Goal: Information Seeking & Learning: Compare options

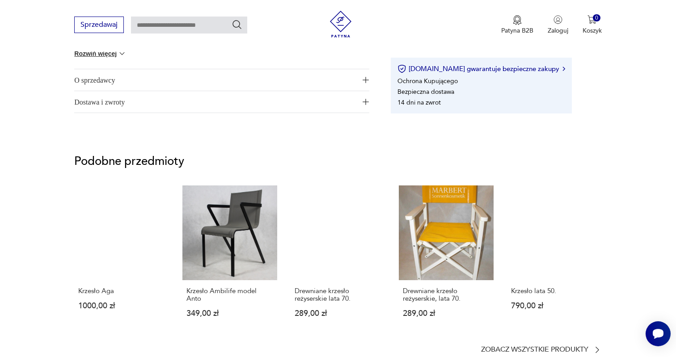
scroll to position [596, 0]
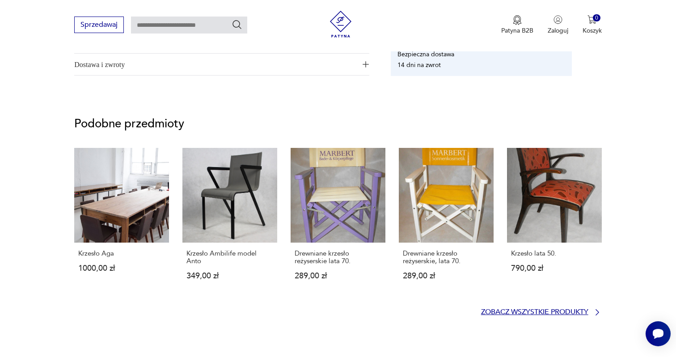
click at [578, 312] on p "Zobacz wszystkie produkty" at bounding box center [534, 313] width 107 height 6
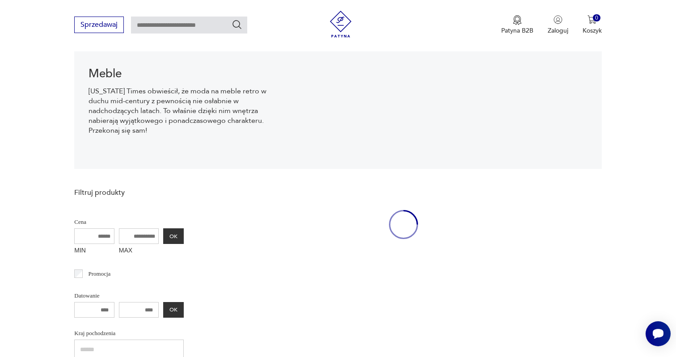
scroll to position [13, 0]
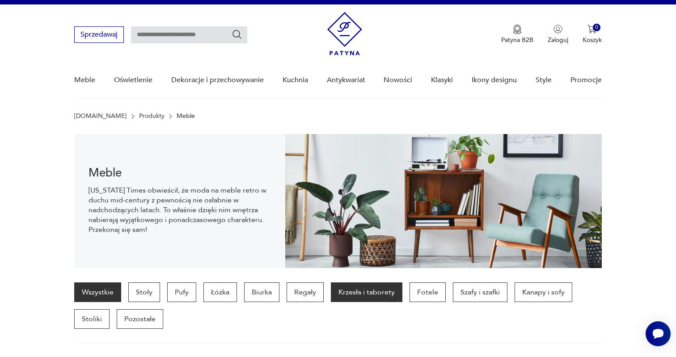
click at [374, 290] on p "Krzesła i taborety" at bounding box center [367, 293] width 72 height 20
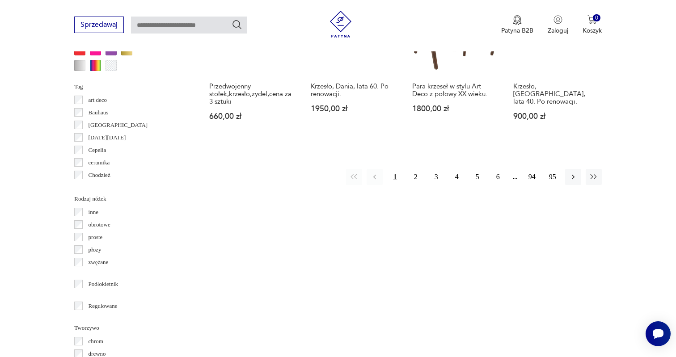
scroll to position [926, 0]
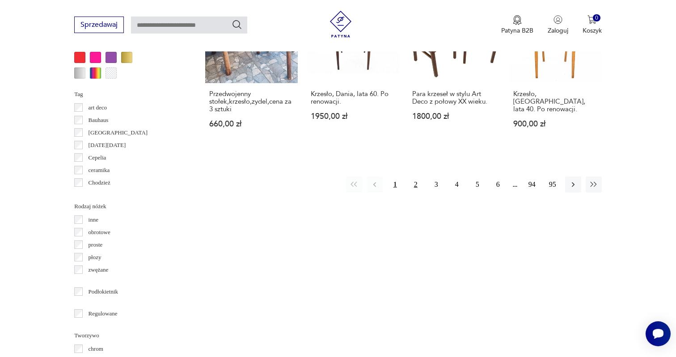
click at [419, 191] on button "2" at bounding box center [416, 185] width 16 height 16
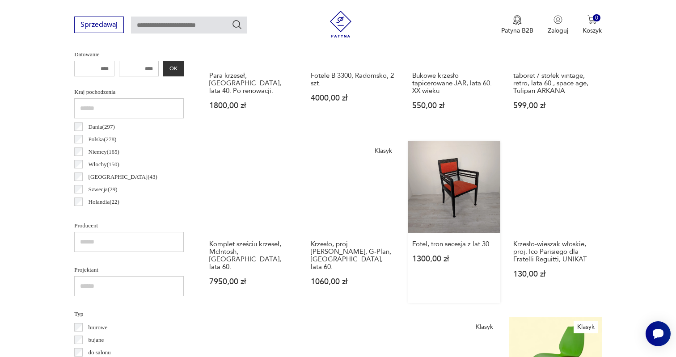
scroll to position [429, 0]
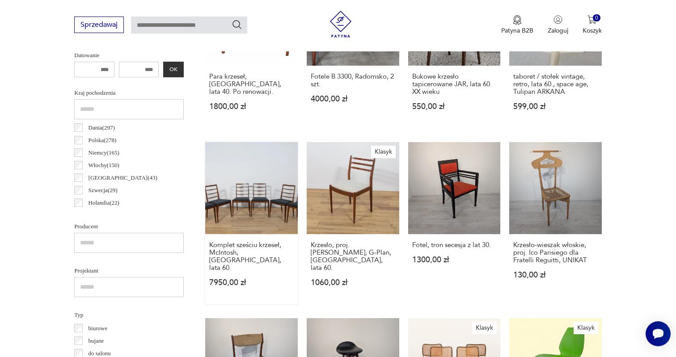
click at [252, 198] on link "Komplet sześciu krzeseł, McIntosh, [GEOGRAPHIC_DATA], lata 60. 7950,00 zł" at bounding box center [251, 223] width 93 height 162
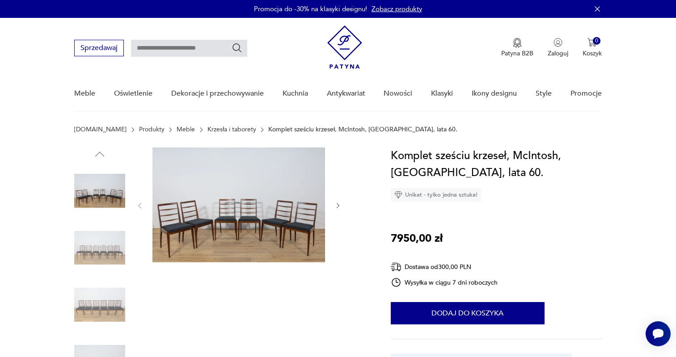
click at [339, 209] on icon "button" at bounding box center [339, 206] width 8 height 8
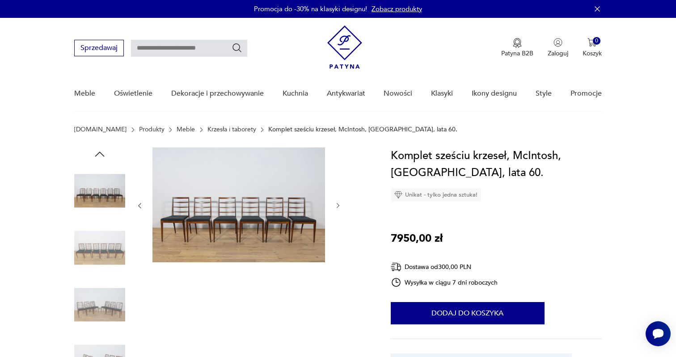
click at [339, 208] on icon "button" at bounding box center [339, 206] width 8 height 8
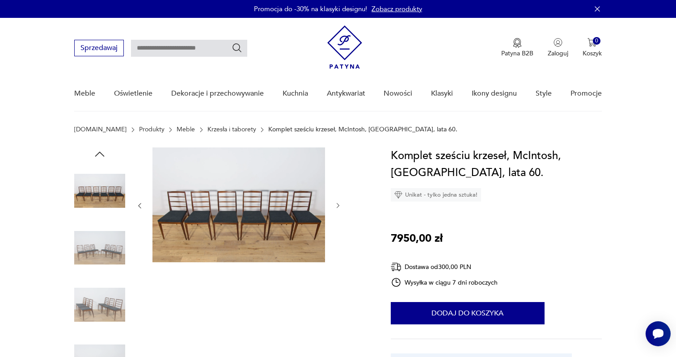
click at [339, 208] on icon "button" at bounding box center [339, 206] width 8 height 8
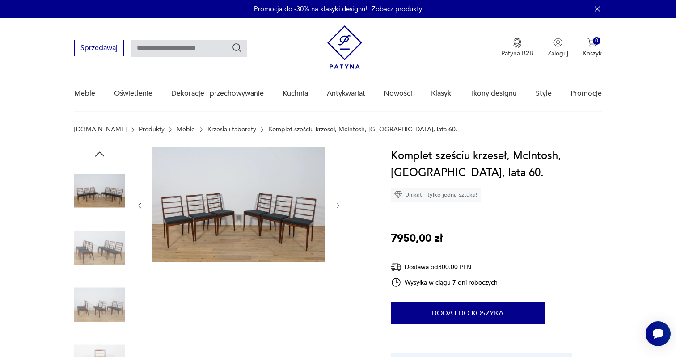
click at [339, 208] on icon "button" at bounding box center [339, 206] width 8 height 8
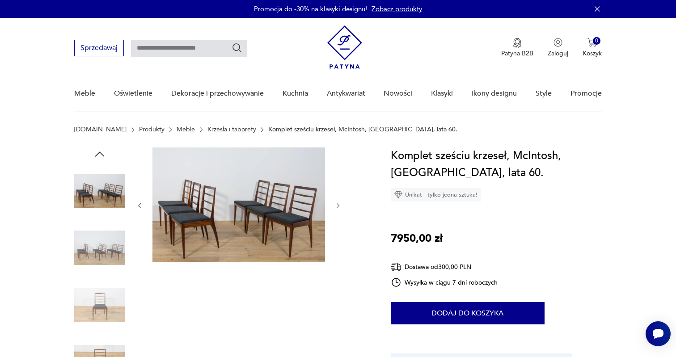
click at [339, 208] on icon "button" at bounding box center [339, 206] width 8 height 8
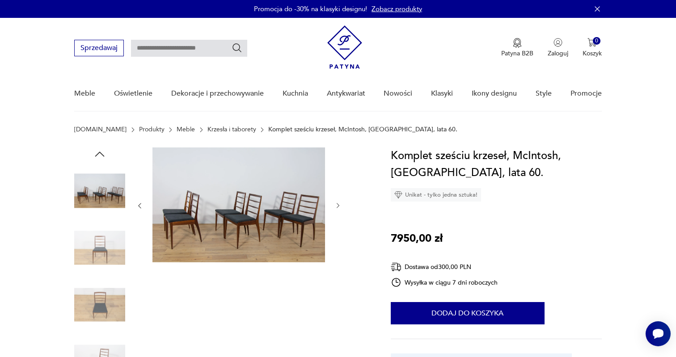
click at [339, 208] on icon "button" at bounding box center [339, 206] width 8 height 8
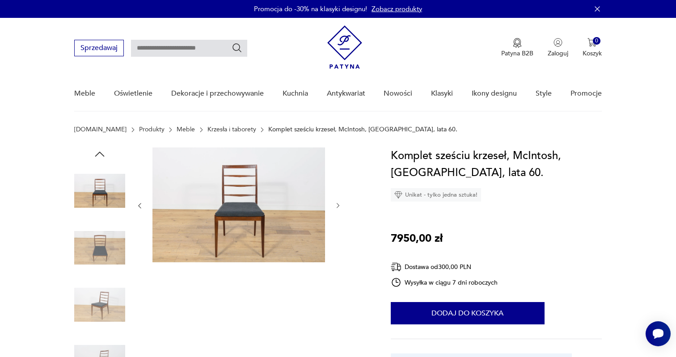
click at [339, 208] on icon "button" at bounding box center [339, 206] width 8 height 8
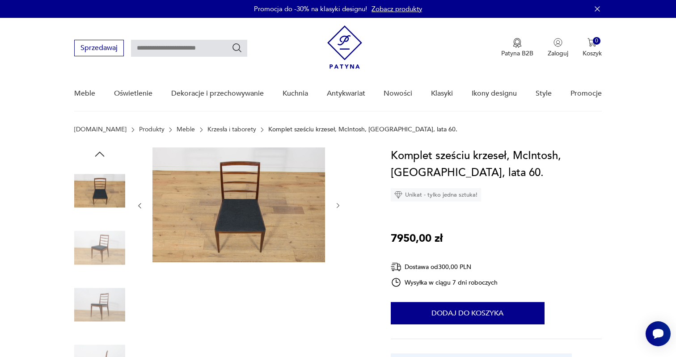
click at [339, 208] on icon "button" at bounding box center [339, 206] width 8 height 8
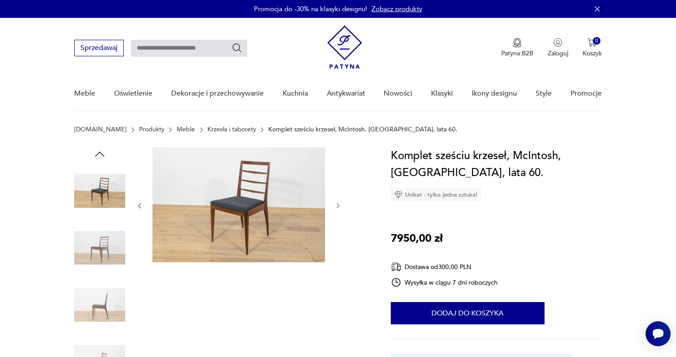
click at [339, 208] on icon "button" at bounding box center [339, 206] width 8 height 8
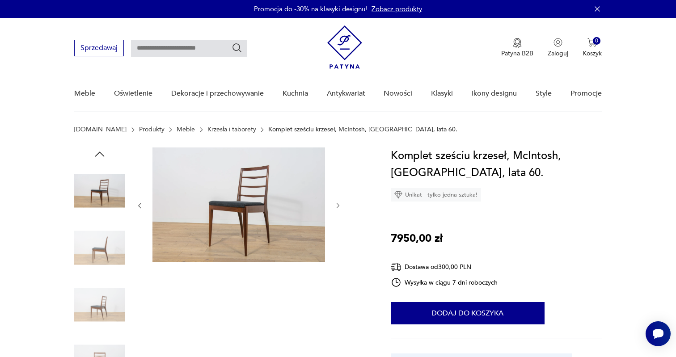
click at [339, 208] on icon "button" at bounding box center [339, 206] width 8 height 8
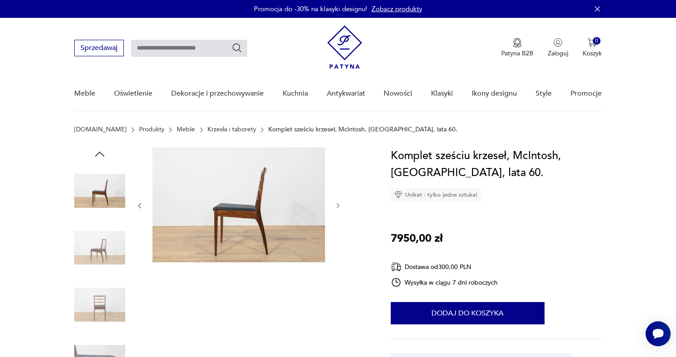
click at [339, 208] on icon "button" at bounding box center [339, 206] width 8 height 8
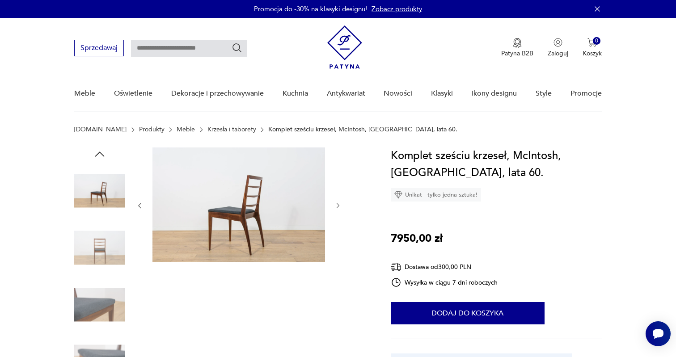
click at [339, 208] on icon "button" at bounding box center [339, 206] width 8 height 8
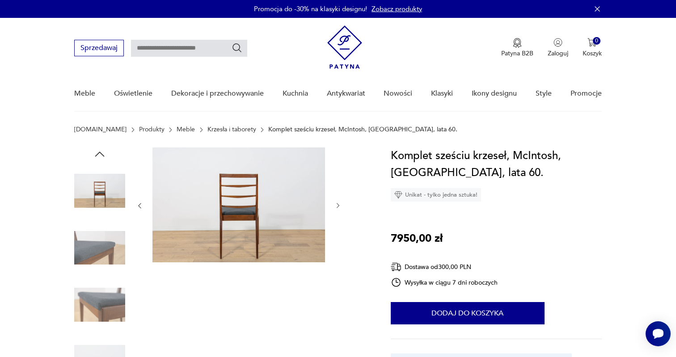
click at [339, 208] on icon "button" at bounding box center [339, 206] width 8 height 8
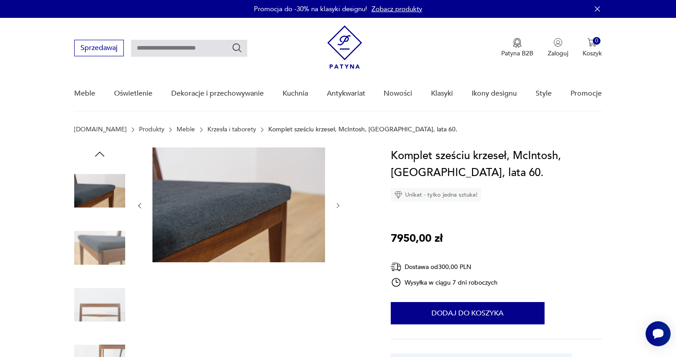
click at [339, 208] on icon "button" at bounding box center [339, 206] width 8 height 8
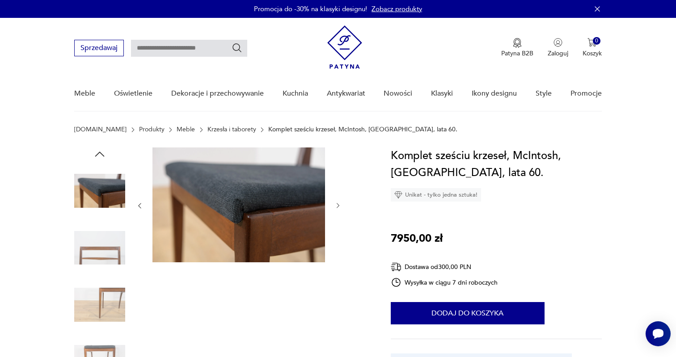
click at [339, 208] on icon "button" at bounding box center [339, 206] width 8 height 8
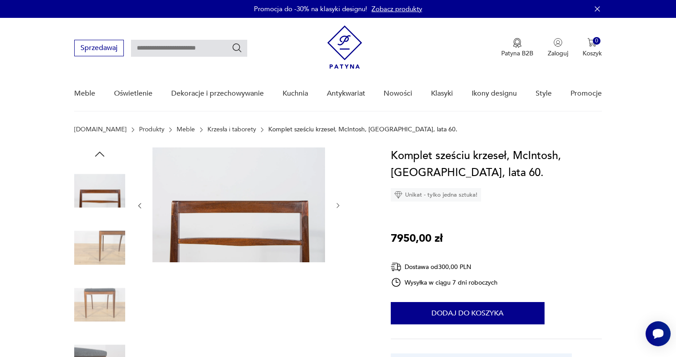
click at [339, 208] on icon "button" at bounding box center [339, 206] width 8 height 8
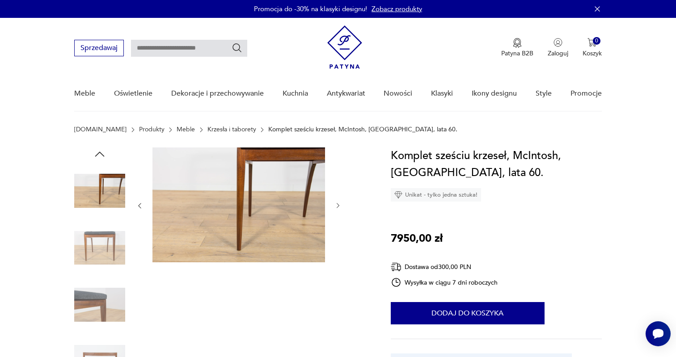
click at [339, 208] on icon "button" at bounding box center [339, 206] width 8 height 8
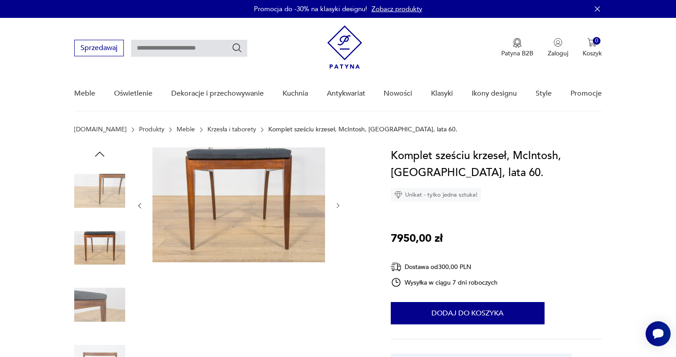
click at [339, 208] on icon "button" at bounding box center [339, 206] width 8 height 8
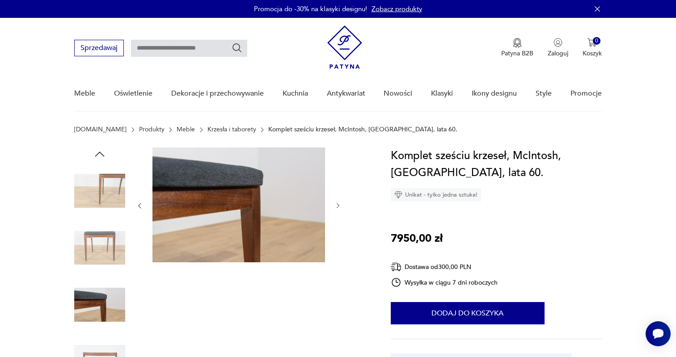
click at [339, 208] on icon "button" at bounding box center [339, 206] width 8 height 8
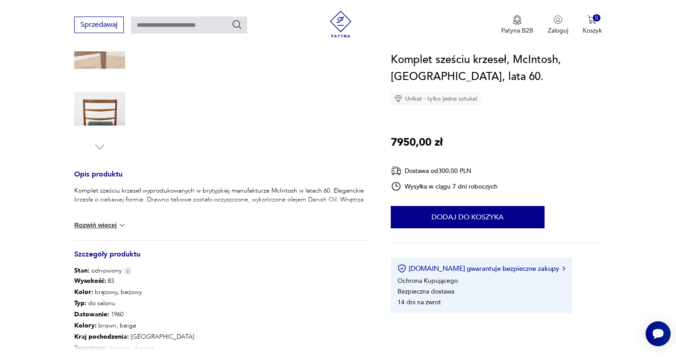
scroll to position [255, 0]
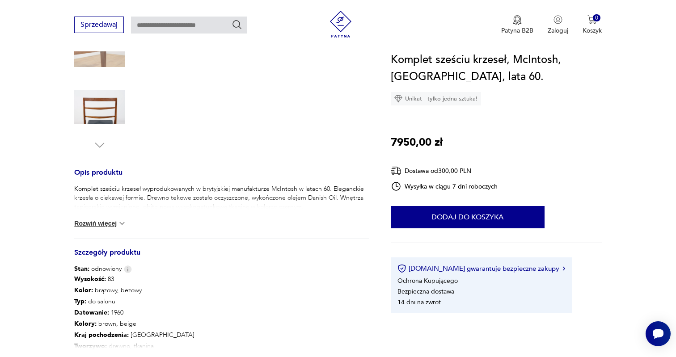
click at [118, 224] on img at bounding box center [122, 223] width 9 height 9
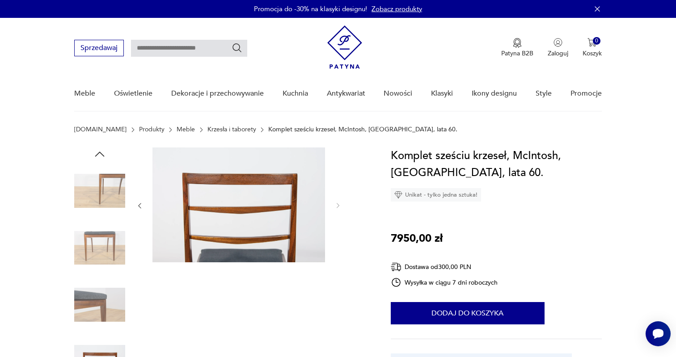
scroll to position [0, 0]
click at [137, 204] on icon "button" at bounding box center [140, 206] width 8 height 8
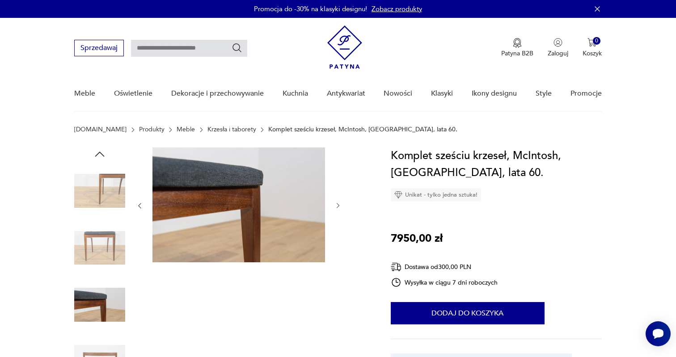
click at [137, 204] on icon "button" at bounding box center [140, 206] width 8 height 8
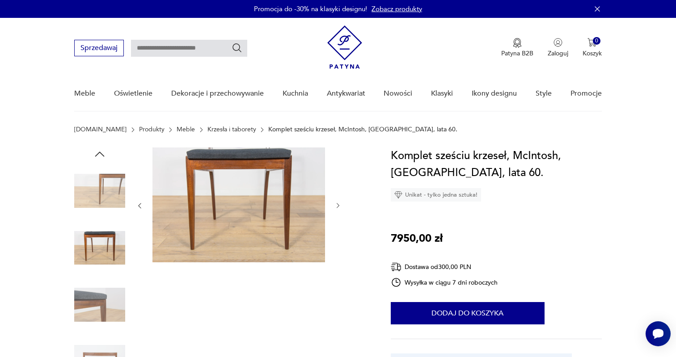
click at [137, 204] on icon "button" at bounding box center [140, 206] width 8 height 8
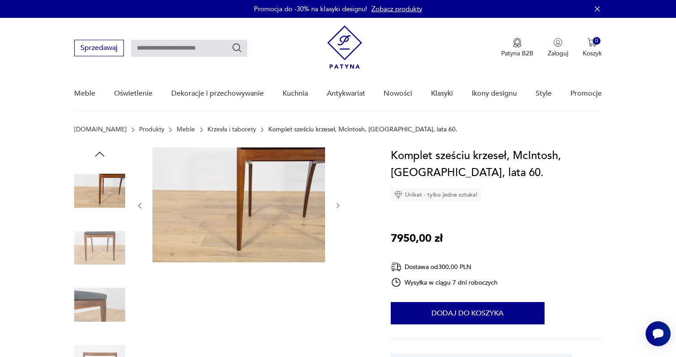
click at [137, 204] on icon "button" at bounding box center [140, 206] width 8 height 8
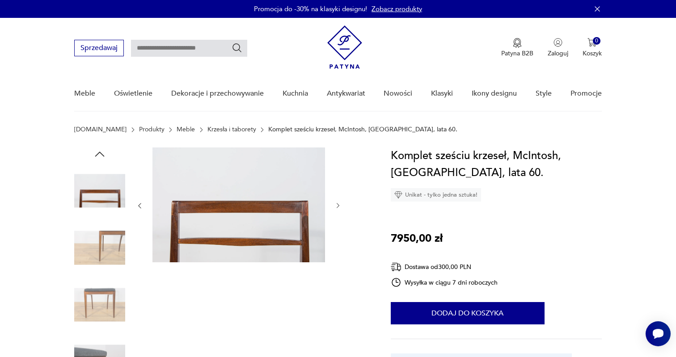
click at [137, 204] on icon "button" at bounding box center [140, 206] width 8 height 8
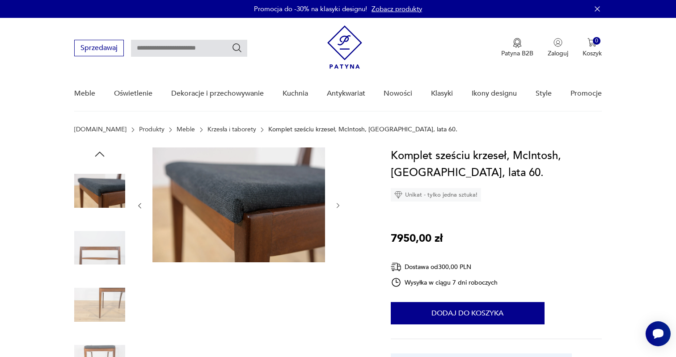
click at [137, 204] on icon "button" at bounding box center [140, 206] width 8 height 8
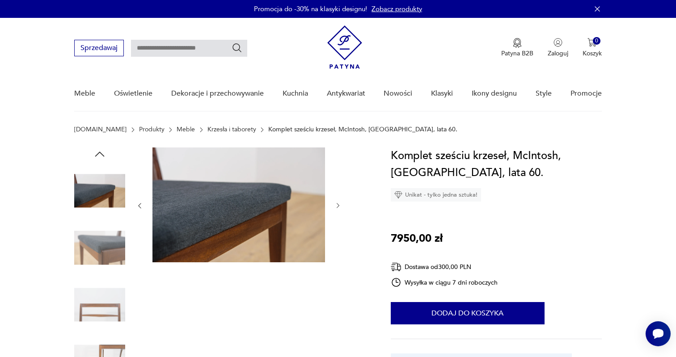
click at [137, 204] on icon "button" at bounding box center [140, 206] width 8 height 8
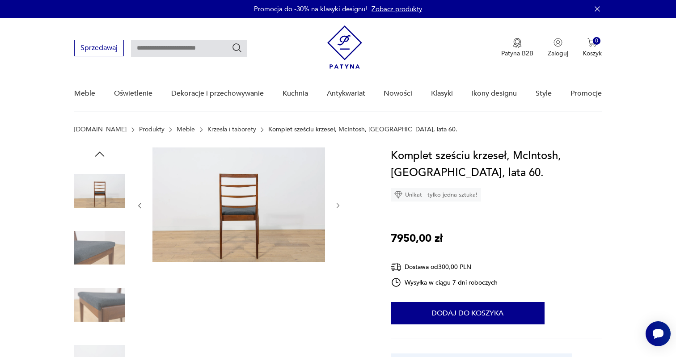
click at [137, 204] on icon "button" at bounding box center [140, 206] width 8 height 8
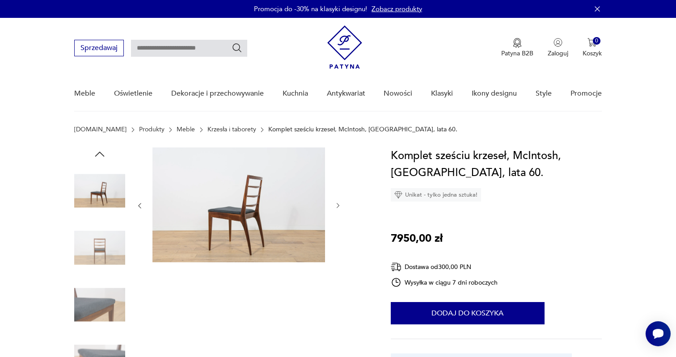
click at [137, 204] on icon "button" at bounding box center [140, 206] width 8 height 8
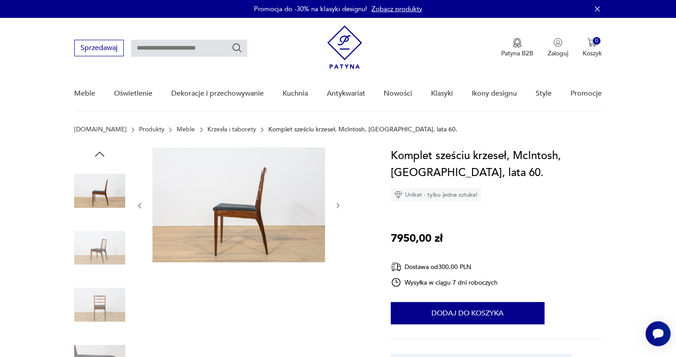
click at [137, 204] on icon "button" at bounding box center [140, 206] width 8 height 8
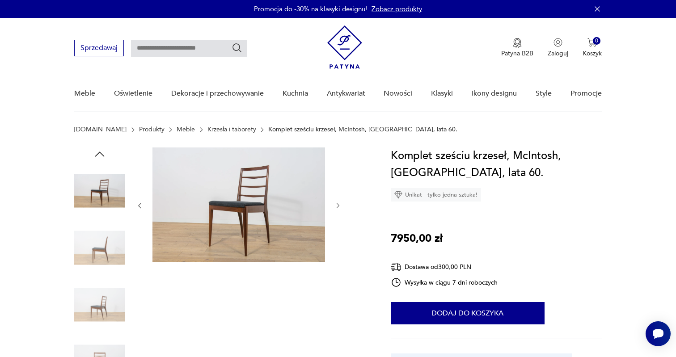
click at [137, 204] on icon "button" at bounding box center [140, 206] width 8 height 8
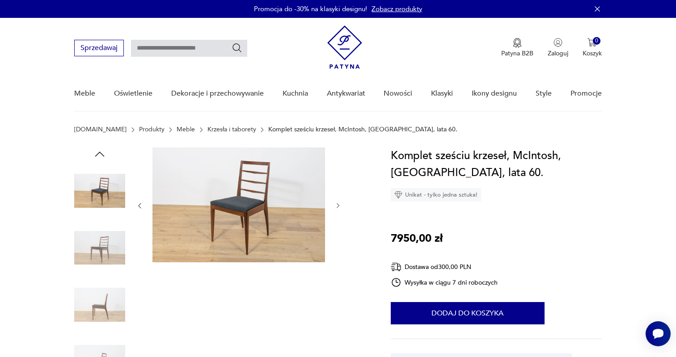
click at [137, 204] on icon "button" at bounding box center [140, 206] width 8 height 8
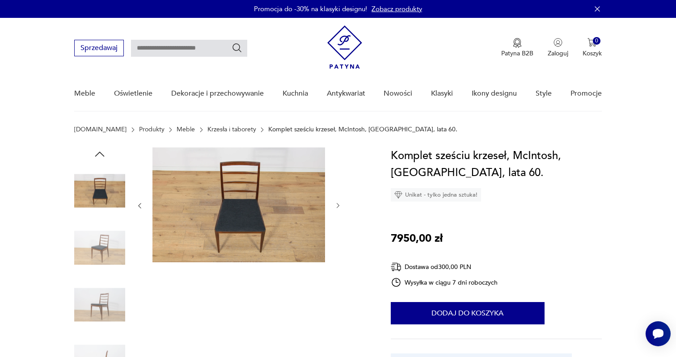
click at [137, 204] on icon "button" at bounding box center [140, 206] width 8 height 8
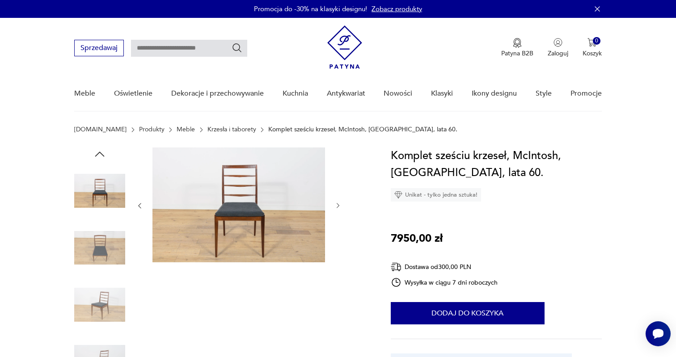
click at [138, 204] on icon "button" at bounding box center [140, 206] width 8 height 8
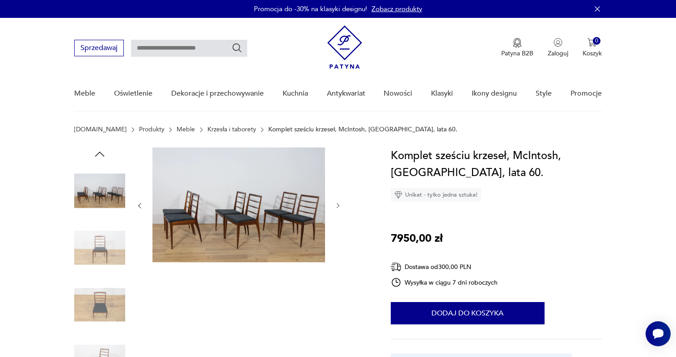
click at [138, 204] on icon "button" at bounding box center [140, 206] width 8 height 8
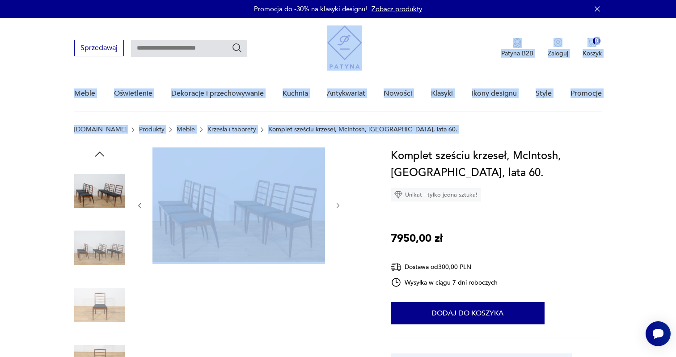
drag, startPoint x: 61, startPoint y: 339, endPoint x: 357, endPoint y: 50, distance: 414.1
click at [382, 60] on div "Patyna B2B Zaloguj 0 Koszyk Twój koszyk ( 0 ) Brak produktów w koszyku IDŹ DO K…" at bounding box center [464, 47] width 274 height 45
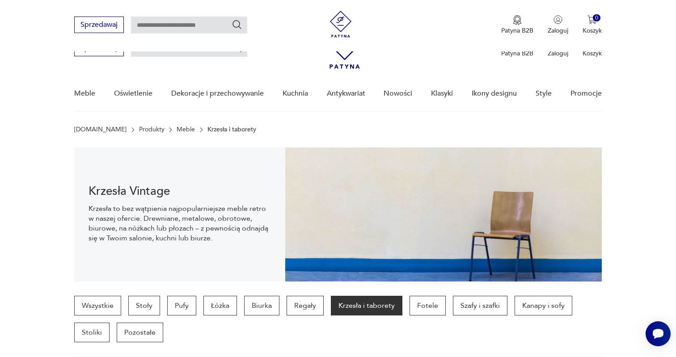
scroll to position [429, 0]
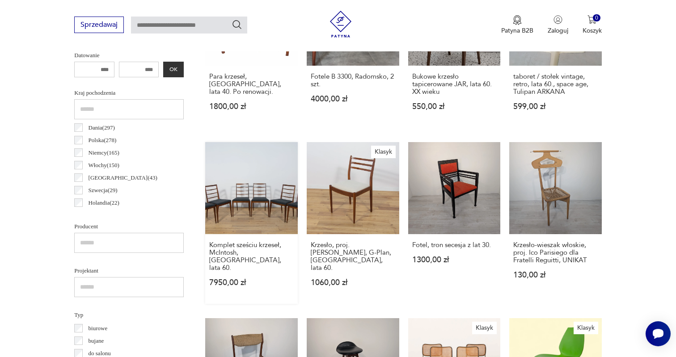
click at [243, 188] on link "Komplet sześciu krzeseł, McIntosh, [GEOGRAPHIC_DATA], lata 60. 7950,00 zł" at bounding box center [251, 223] width 93 height 162
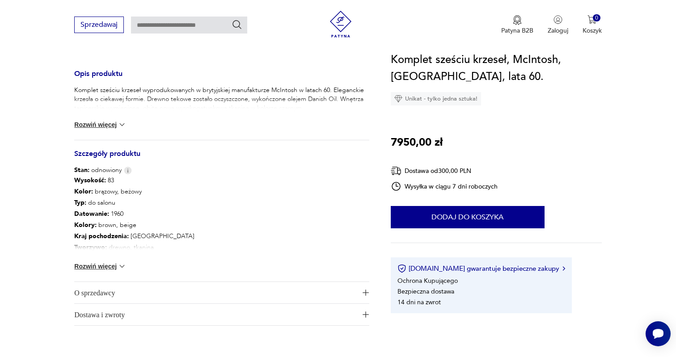
scroll to position [358, 0]
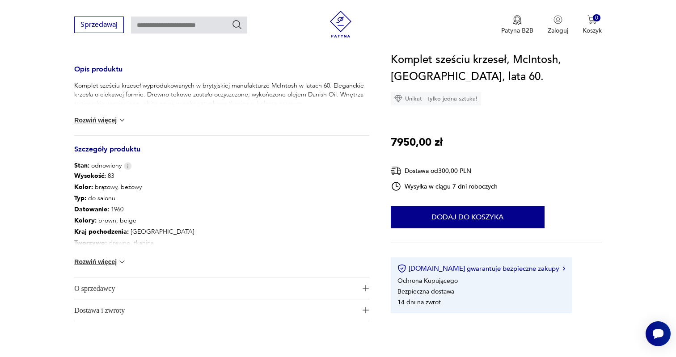
click at [114, 285] on span "O sprzedawcy" at bounding box center [215, 288] width 283 height 21
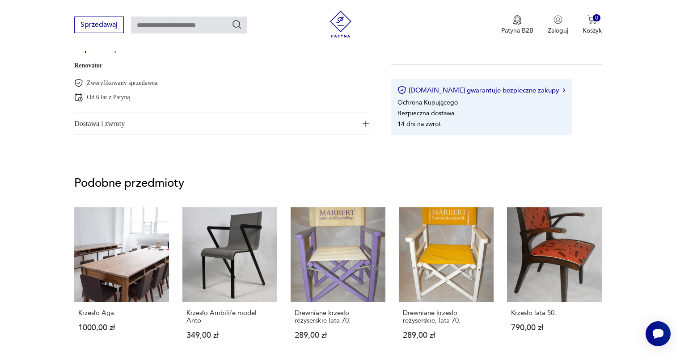
scroll to position [599, 0]
click at [96, 67] on link "Renovator" at bounding box center [88, 65] width 28 height 7
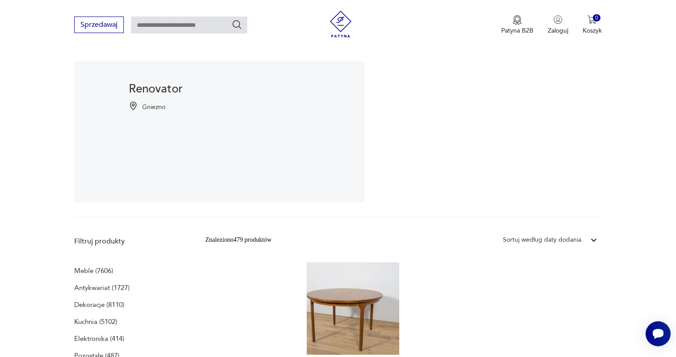
scroll to position [83, 0]
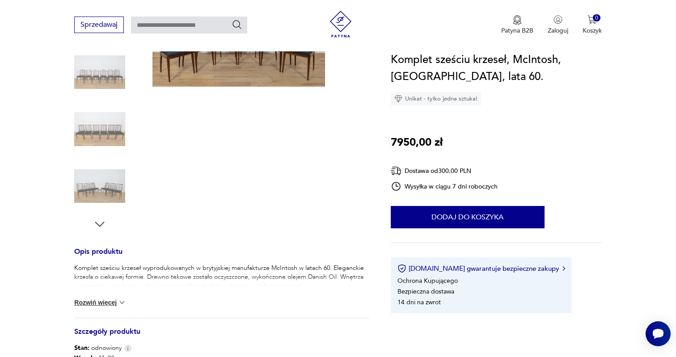
scroll to position [174, 0]
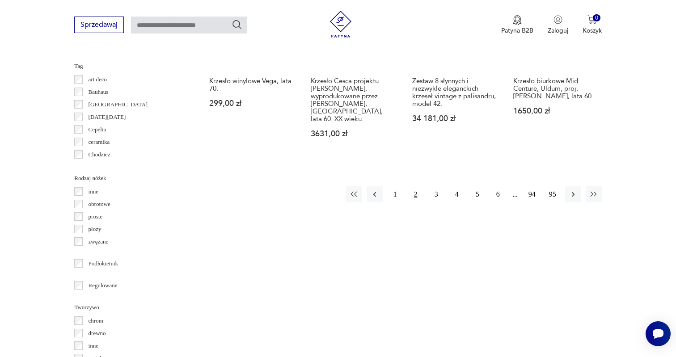
scroll to position [963, 0]
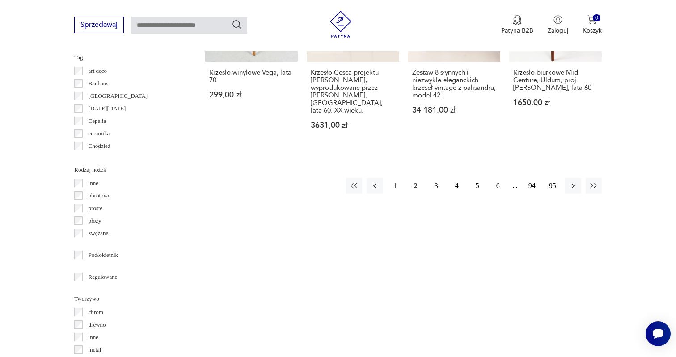
click at [436, 184] on button "3" at bounding box center [437, 186] width 16 height 16
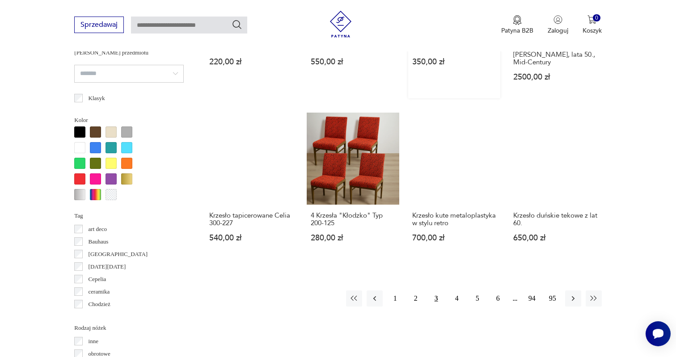
scroll to position [806, 0]
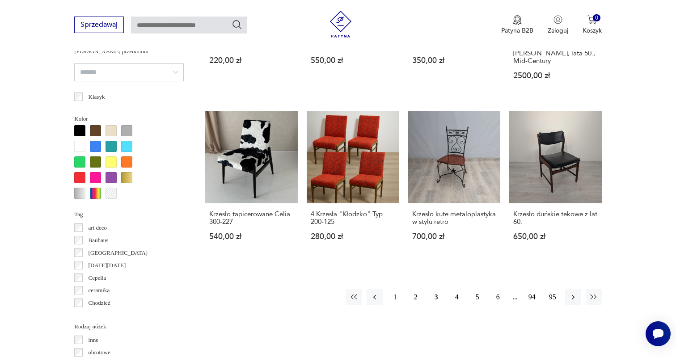
click at [458, 306] on button "4" at bounding box center [457, 297] width 16 height 16
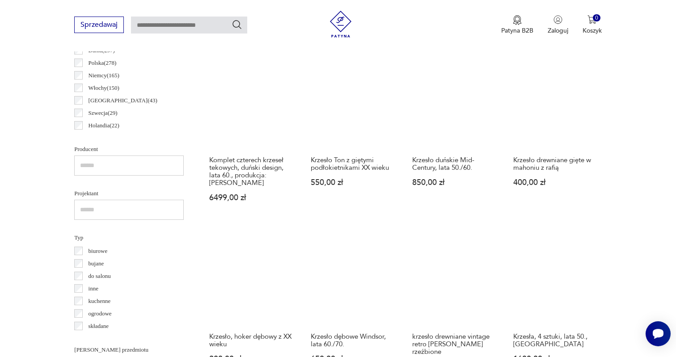
scroll to position [512, 0]
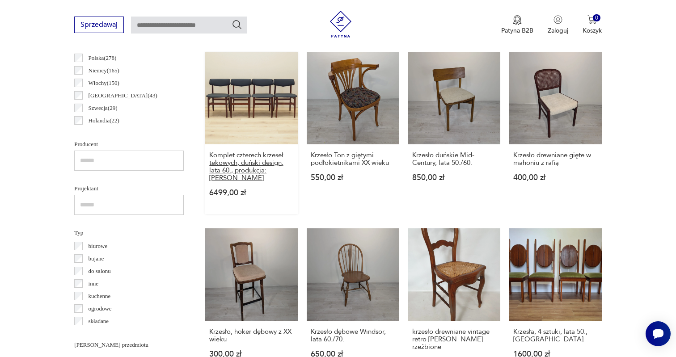
click at [239, 172] on h3 "Komplet czterech krzeseł tekowych, duński design, lata 60., produkcja: [PERSON_…" at bounding box center [251, 167] width 85 height 30
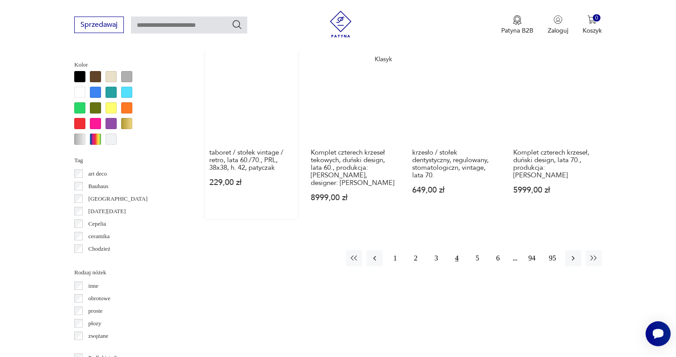
scroll to position [860, 0]
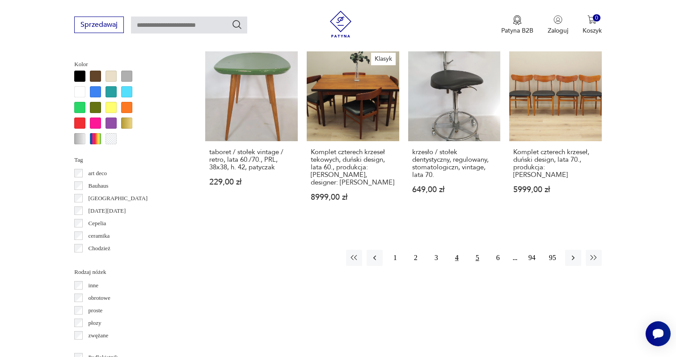
click at [478, 266] on button "5" at bounding box center [478, 258] width 16 height 16
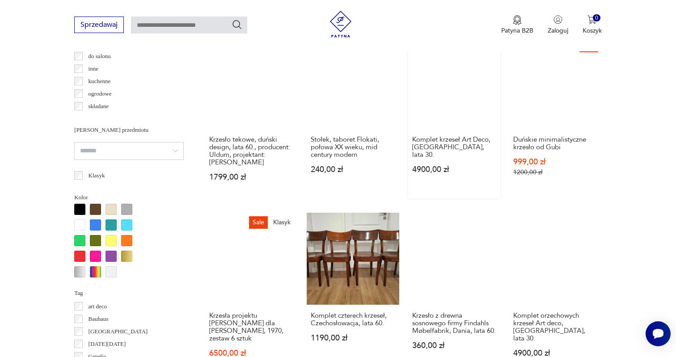
scroll to position [727, 0]
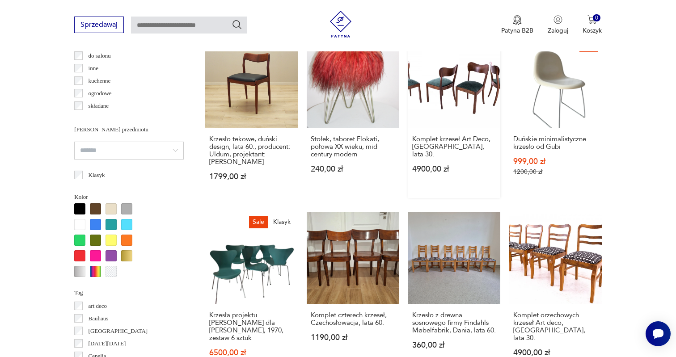
click at [449, 92] on link "Komplet krzeseł Art Deco, [GEOGRAPHIC_DATA], lata 30. 4900,00 zł" at bounding box center [454, 117] width 93 height 162
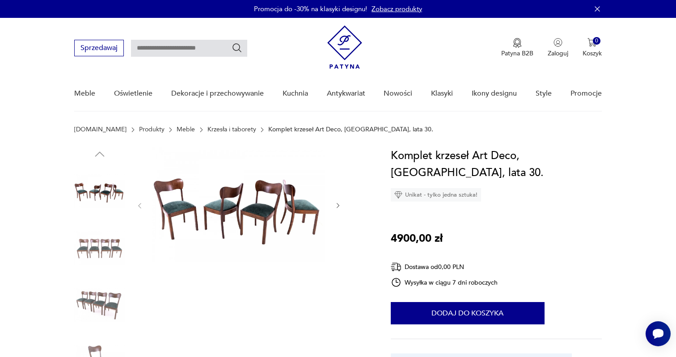
click at [340, 208] on icon "button" at bounding box center [339, 206] width 8 height 8
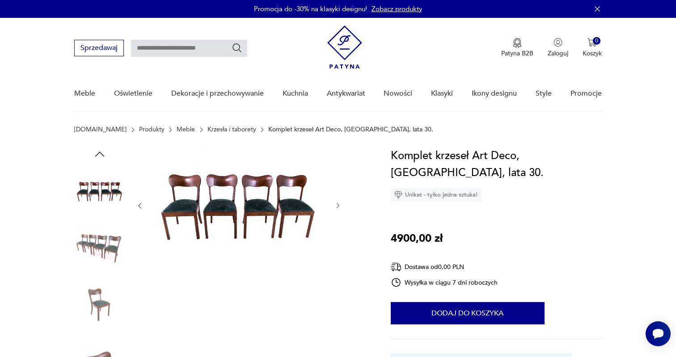
click at [340, 208] on icon "button" at bounding box center [339, 206] width 8 height 8
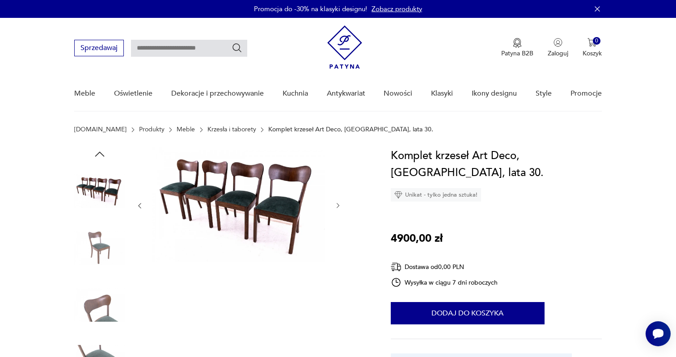
click at [340, 208] on icon "button" at bounding box center [339, 206] width 8 height 8
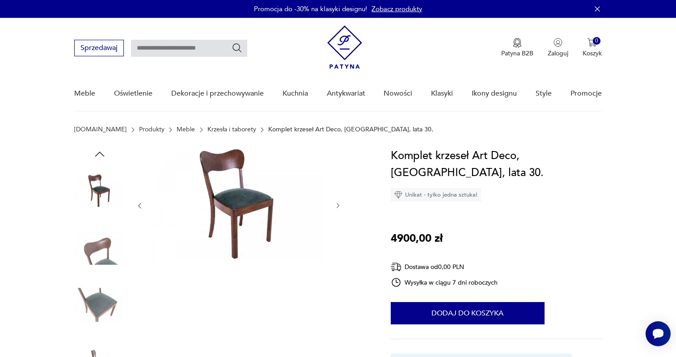
click at [340, 208] on icon "button" at bounding box center [339, 206] width 8 height 8
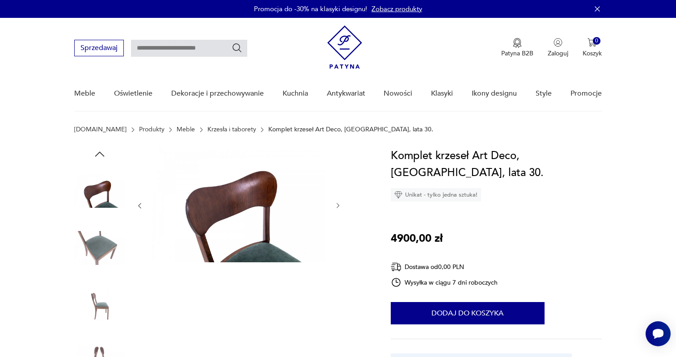
click at [340, 208] on icon "button" at bounding box center [339, 206] width 8 height 8
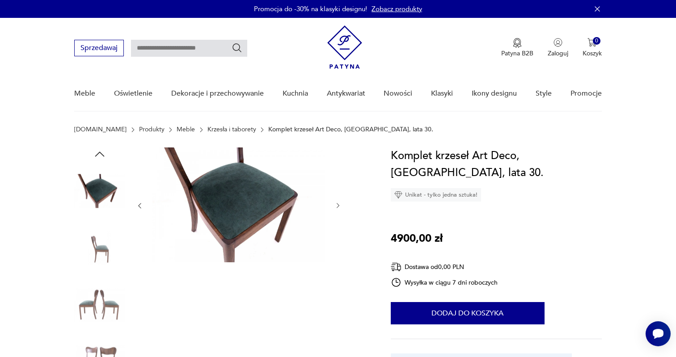
click at [340, 208] on icon "button" at bounding box center [339, 206] width 8 height 8
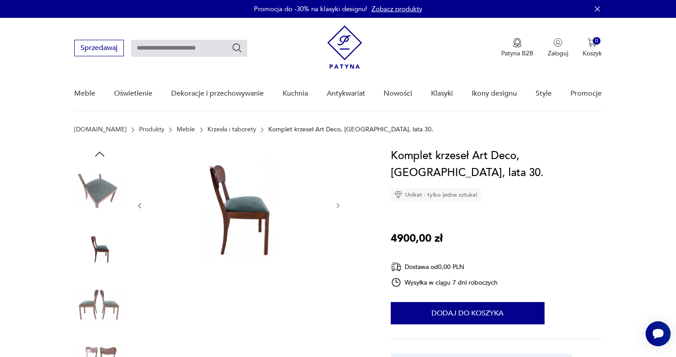
click at [340, 208] on icon "button" at bounding box center [339, 206] width 8 height 8
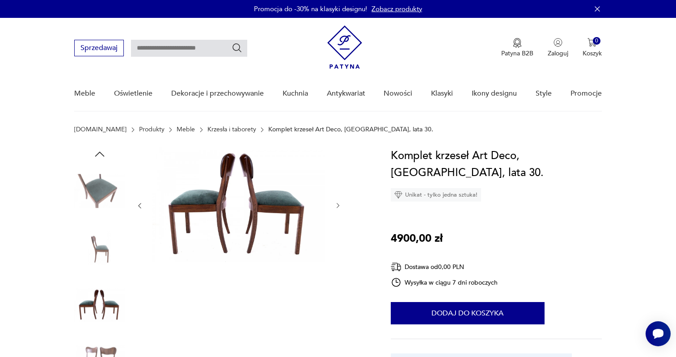
click at [340, 208] on icon "button" at bounding box center [339, 206] width 8 height 8
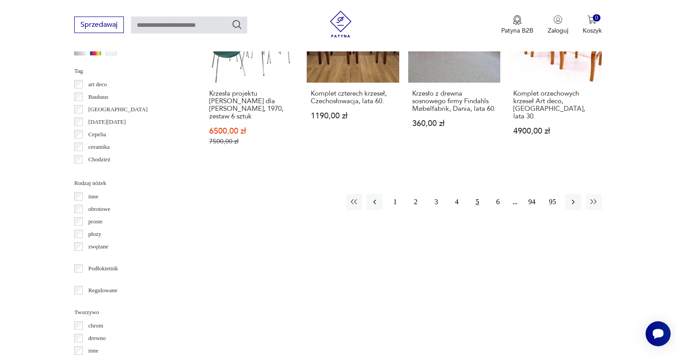
scroll to position [950, 0]
click at [498, 201] on button "6" at bounding box center [498, 202] width 16 height 16
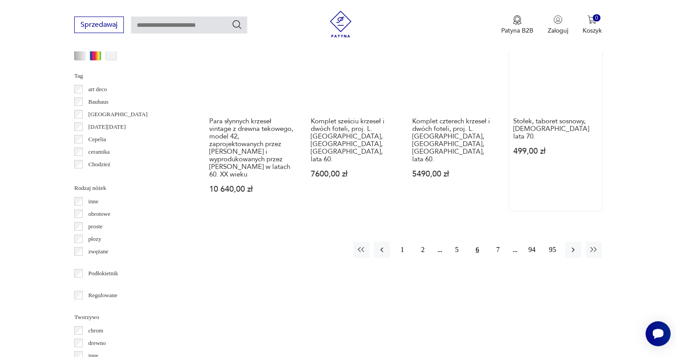
scroll to position [947, 0]
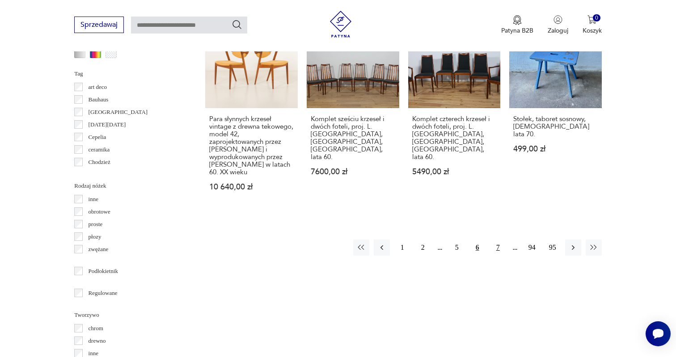
click at [500, 240] on button "7" at bounding box center [498, 248] width 16 height 16
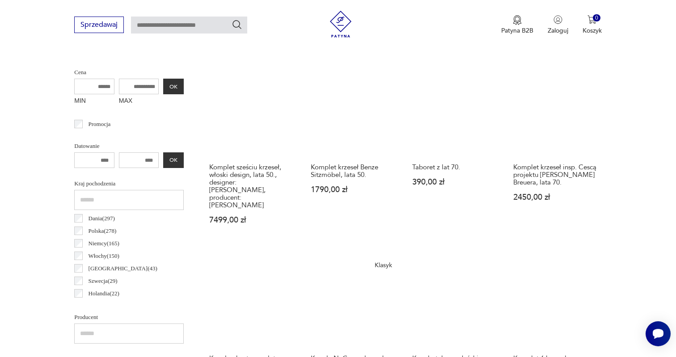
scroll to position [342, 0]
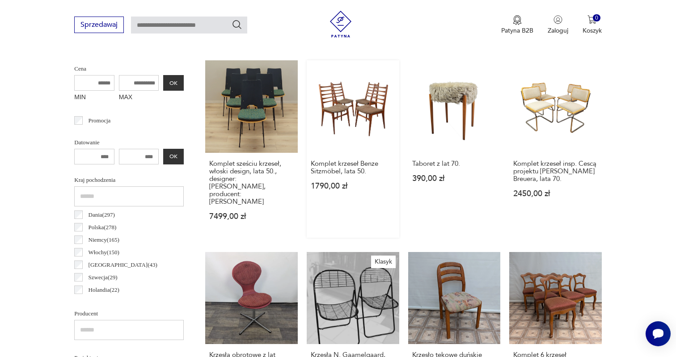
click at [343, 109] on link "Komplet krzeseł Benze Sitzmöbel, lata 50. 1790,00 zł" at bounding box center [353, 149] width 93 height 178
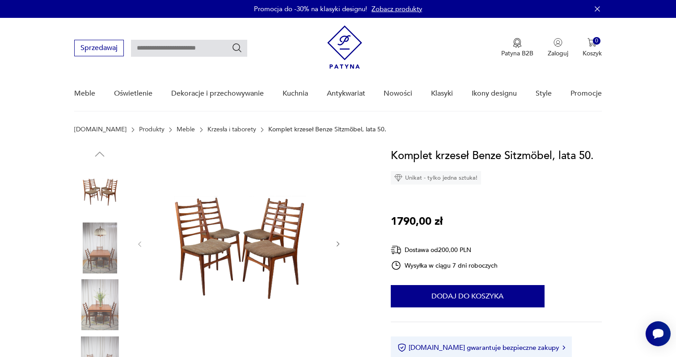
click at [103, 303] on img at bounding box center [99, 305] width 51 height 51
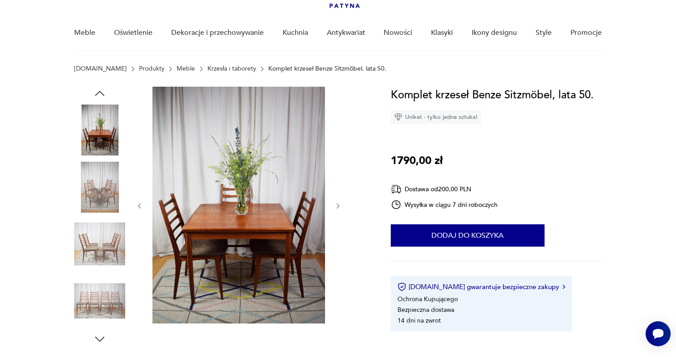
scroll to position [72, 0]
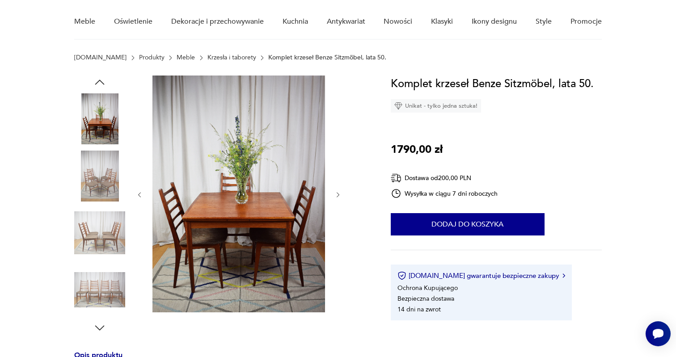
click at [103, 303] on img at bounding box center [99, 290] width 51 height 51
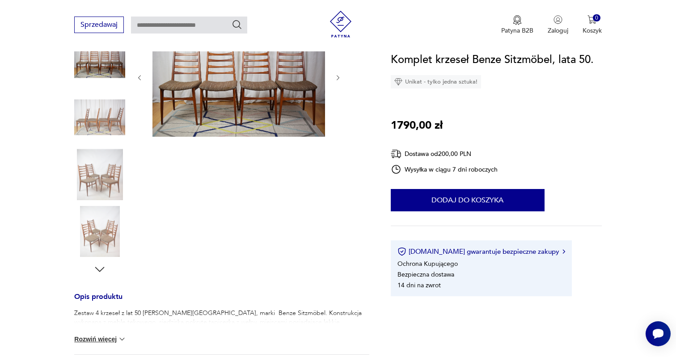
scroll to position [184, 0]
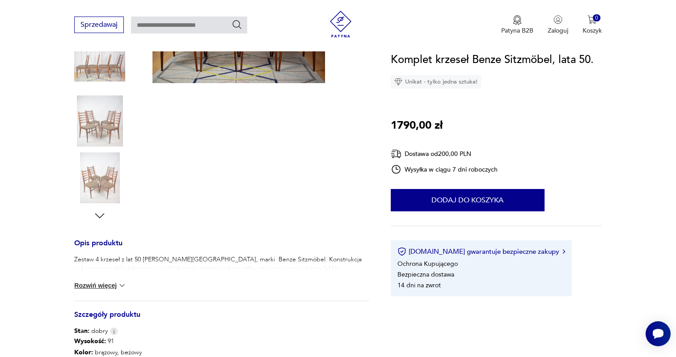
click at [121, 284] on img at bounding box center [122, 285] width 9 height 9
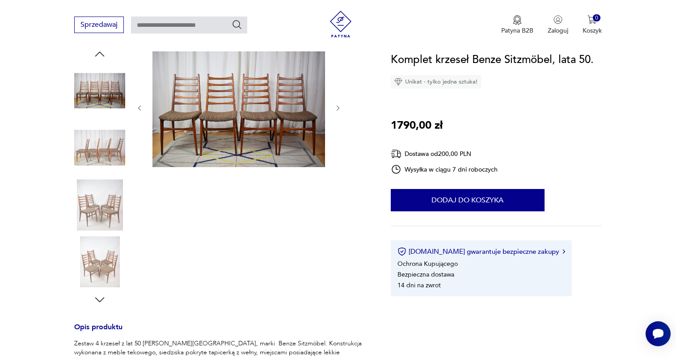
scroll to position [113, 0]
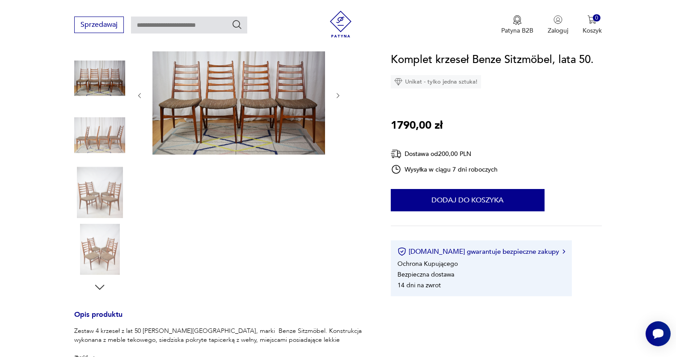
click at [99, 289] on icon "button" at bounding box center [99, 287] width 13 height 13
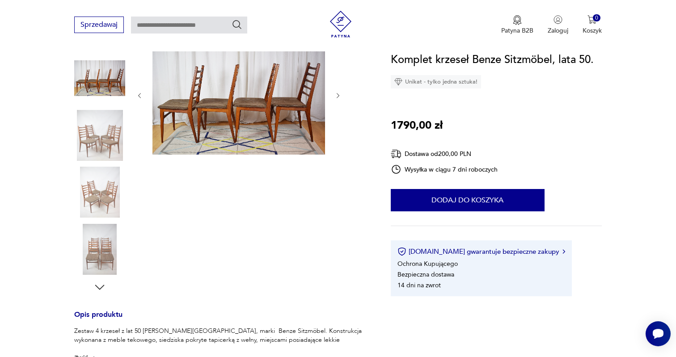
click at [99, 289] on icon "button" at bounding box center [99, 287] width 13 height 13
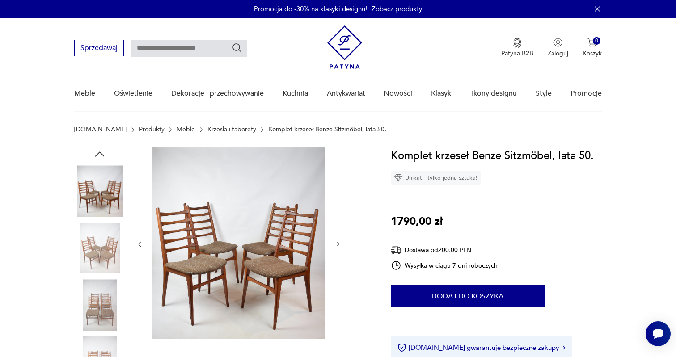
scroll to position [0, 0]
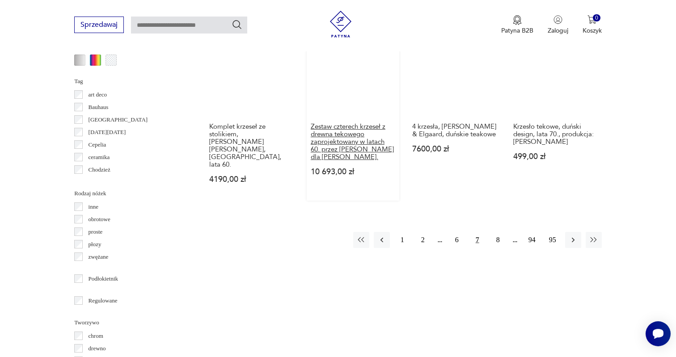
scroll to position [940, 0]
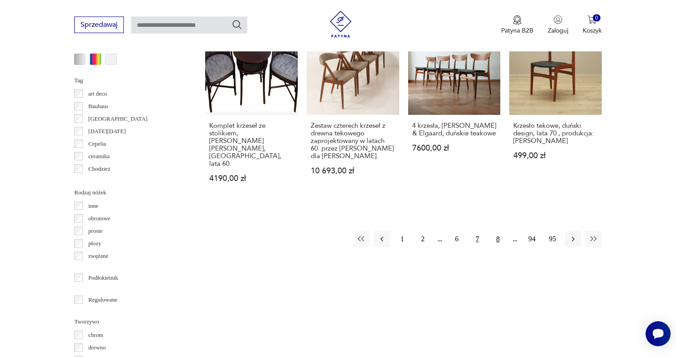
click at [498, 238] on button "8" at bounding box center [498, 239] width 16 height 16
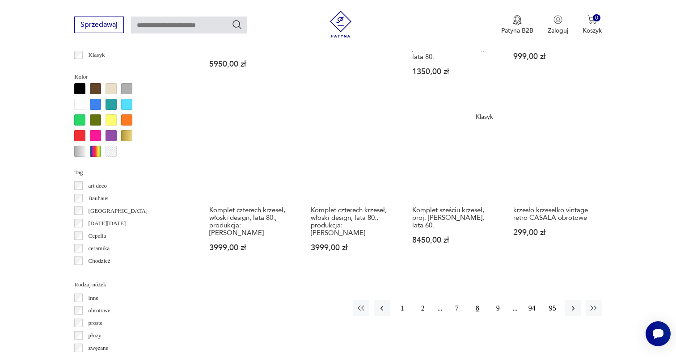
scroll to position [848, 0]
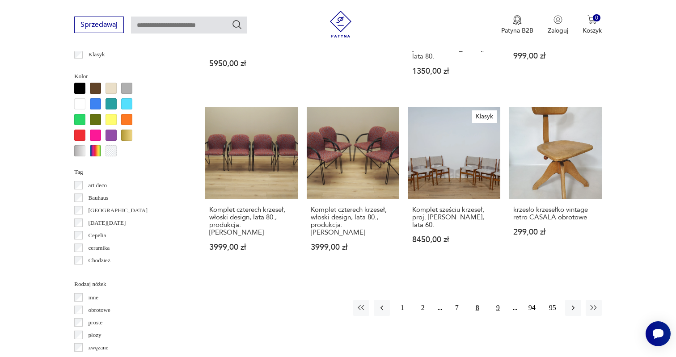
click at [498, 300] on button "9" at bounding box center [498, 308] width 16 height 16
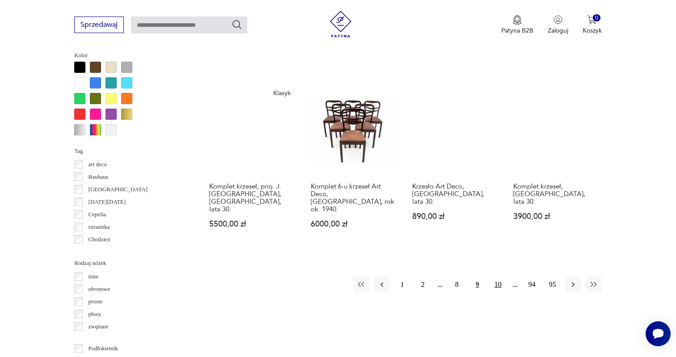
scroll to position [875, 0]
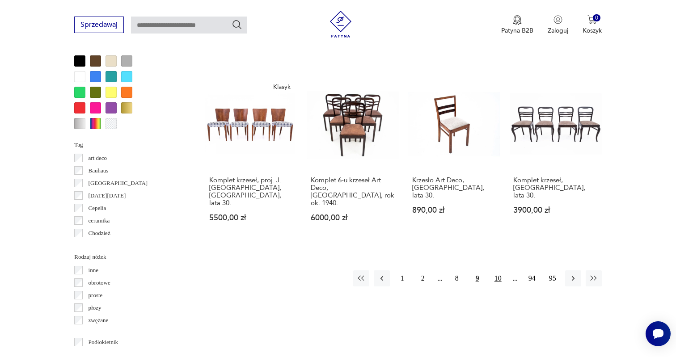
click at [497, 271] on button "10" at bounding box center [498, 279] width 16 height 16
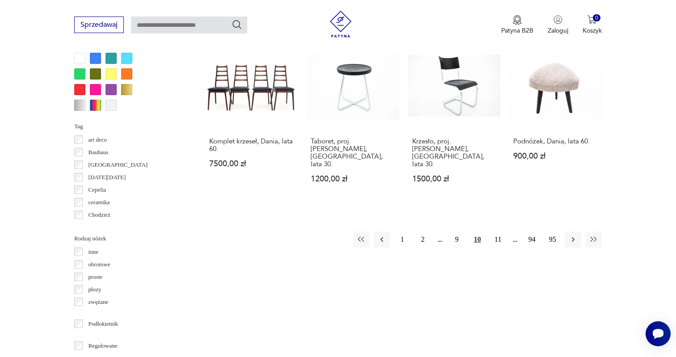
scroll to position [901, 0]
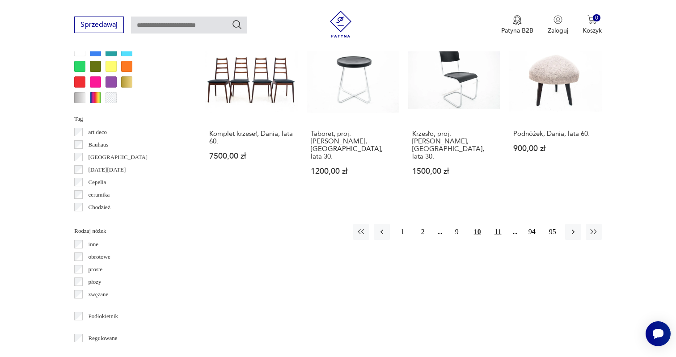
click at [498, 233] on button "11" at bounding box center [498, 232] width 16 height 16
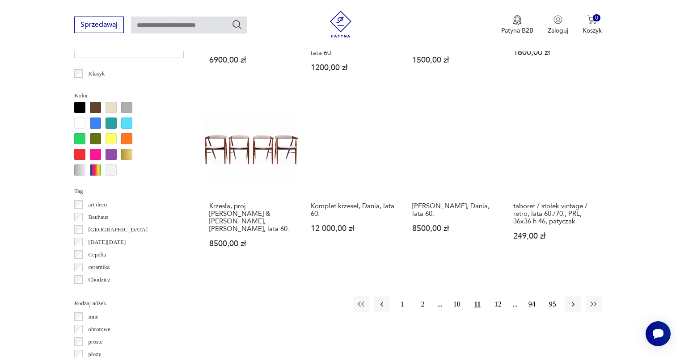
scroll to position [830, 0]
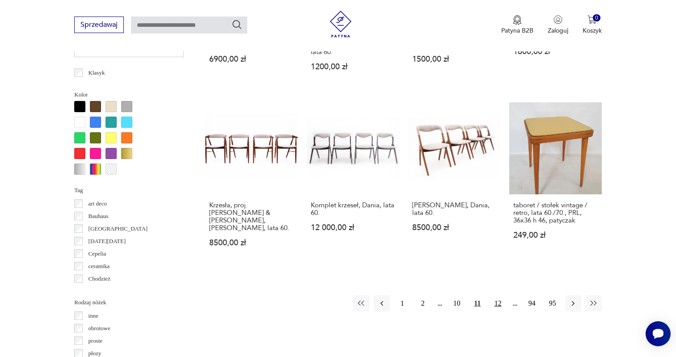
click at [500, 296] on button "12" at bounding box center [498, 304] width 16 height 16
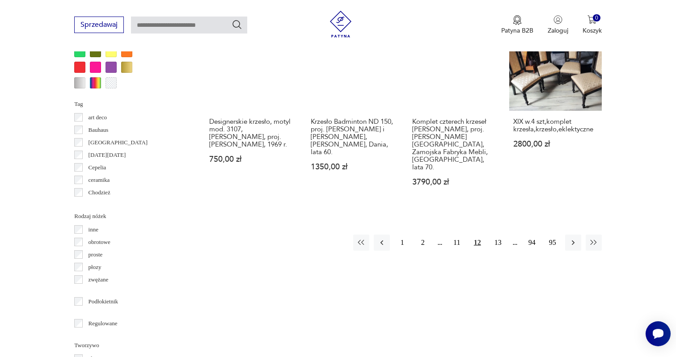
scroll to position [921, 0]
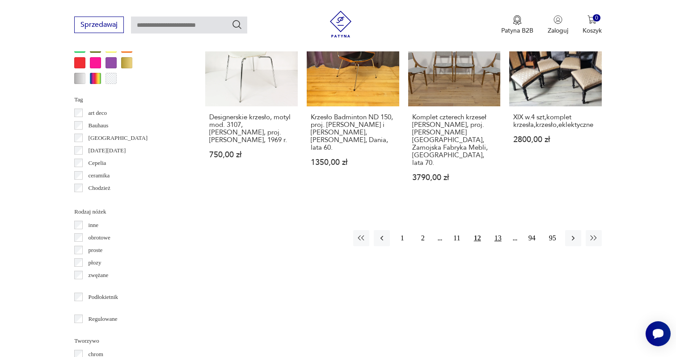
click at [499, 230] on button "13" at bounding box center [498, 238] width 16 height 16
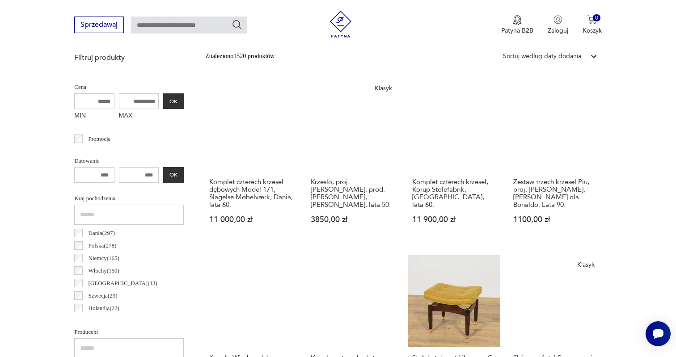
scroll to position [327, 0]
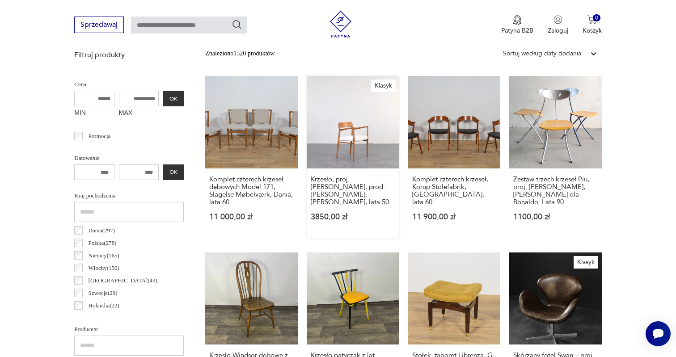
click at [357, 136] on link "Klasyk Krzesło, proj. [PERSON_NAME], prod. [PERSON_NAME], [PERSON_NAME], lata 5…" at bounding box center [353, 157] width 93 height 162
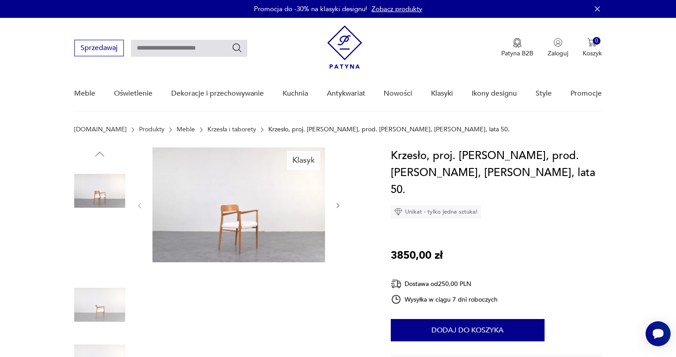
click at [117, 248] on img at bounding box center [99, 248] width 51 height 51
click at [106, 317] on img at bounding box center [99, 305] width 51 height 51
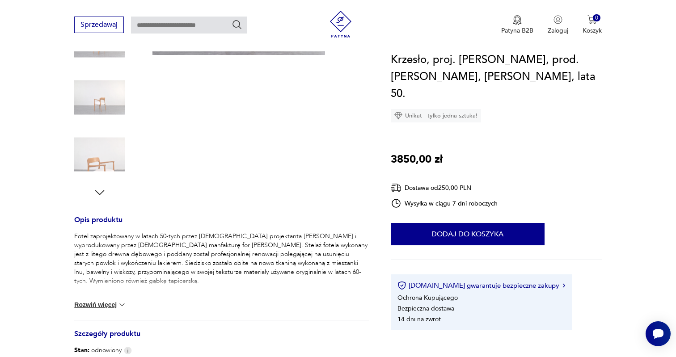
scroll to position [209, 0]
click at [121, 303] on img at bounding box center [122, 303] width 9 height 9
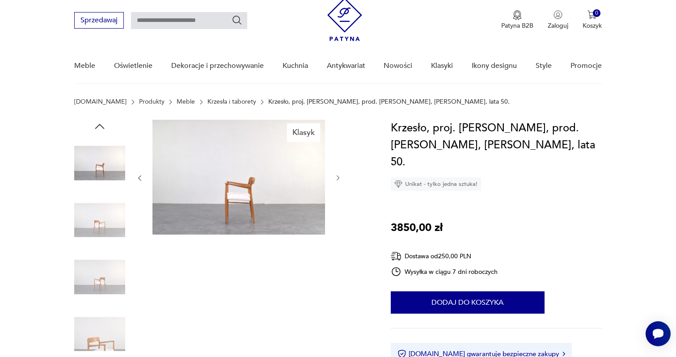
scroll to position [26, 0]
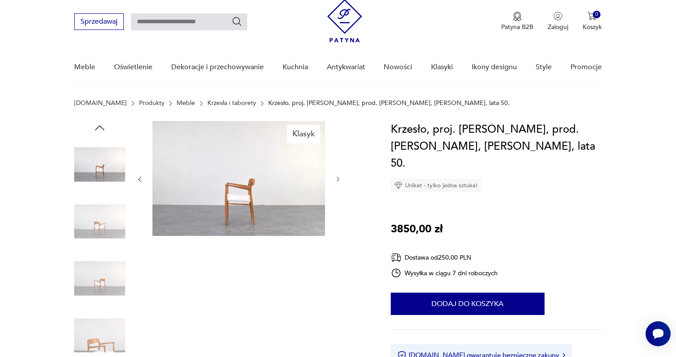
click at [339, 179] on icon "button" at bounding box center [338, 179] width 3 height 5
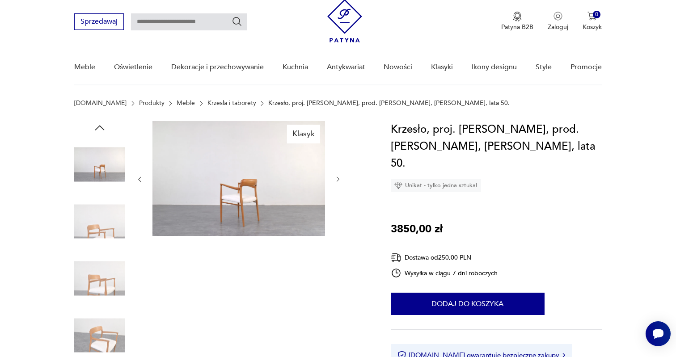
click at [339, 179] on icon "button" at bounding box center [338, 179] width 3 height 5
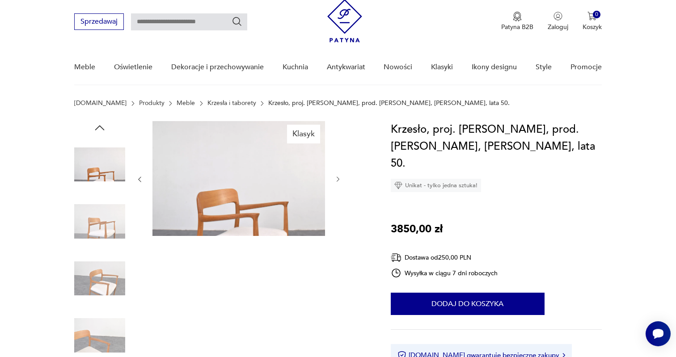
click at [339, 179] on icon "button" at bounding box center [338, 179] width 3 height 5
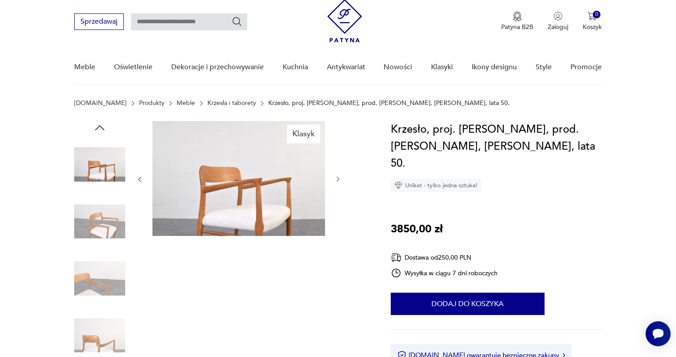
click at [339, 179] on icon "button" at bounding box center [338, 179] width 3 height 5
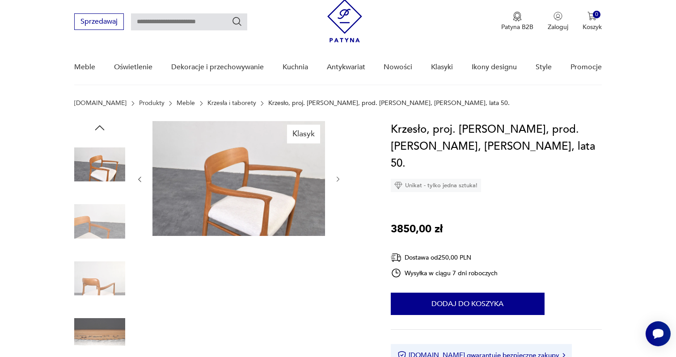
click at [339, 179] on icon "button" at bounding box center [338, 179] width 3 height 5
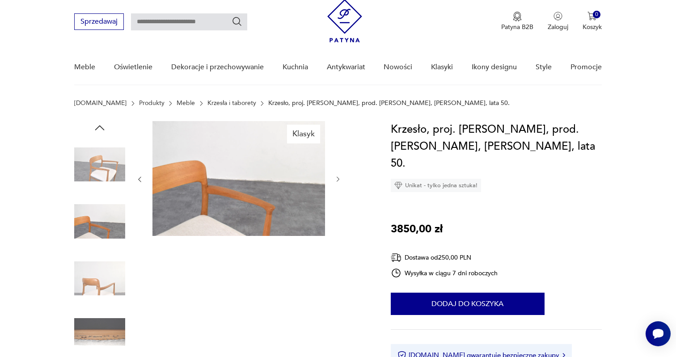
click at [339, 179] on icon "button" at bounding box center [338, 179] width 3 height 5
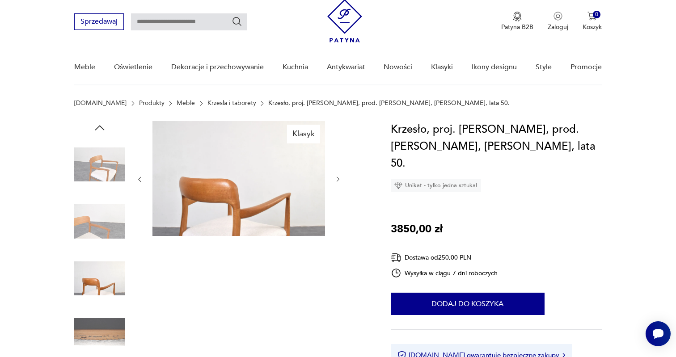
click at [339, 179] on icon "button" at bounding box center [338, 179] width 3 height 5
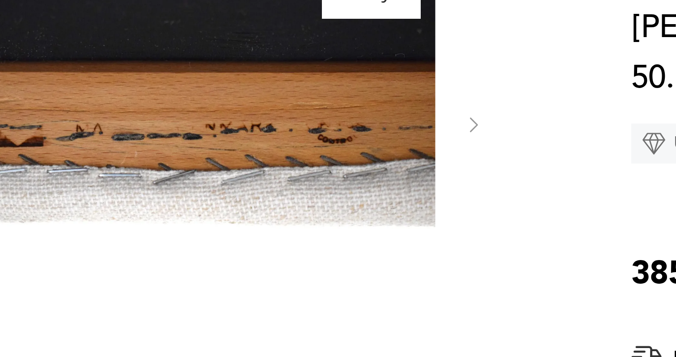
scroll to position [106, 0]
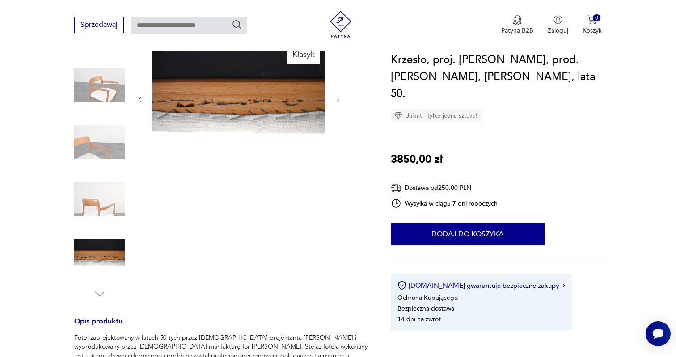
click at [100, 200] on img at bounding box center [99, 199] width 51 height 51
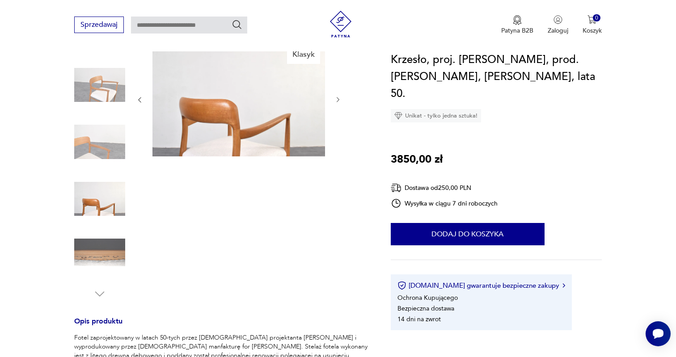
click at [96, 163] on img at bounding box center [99, 142] width 51 height 51
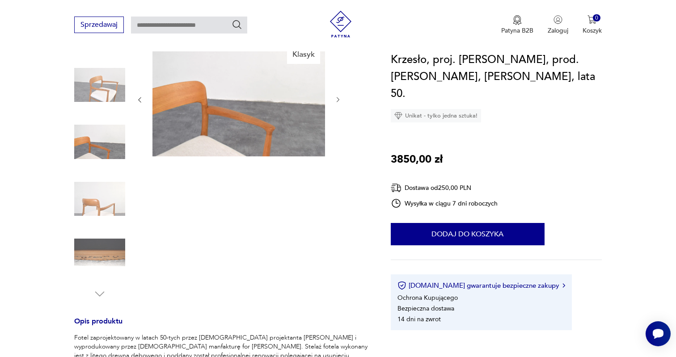
click at [105, 94] on img at bounding box center [99, 84] width 51 height 51
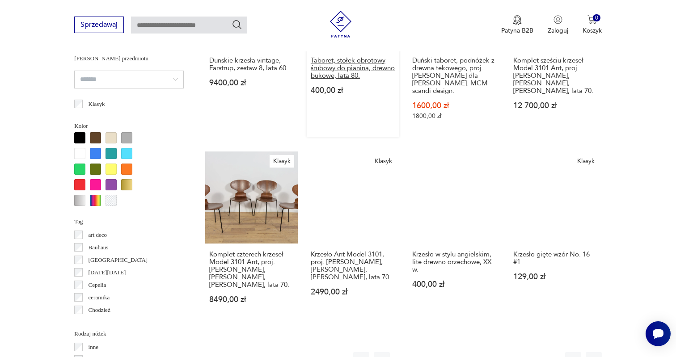
scroll to position [800, 0]
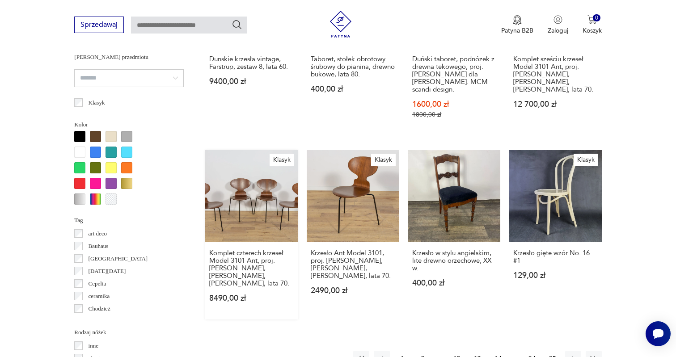
click at [237, 204] on link "Klasyk Komplet czterech krzeseł Model 3101 Ant, proj. [PERSON_NAME], [PERSON_NA…" at bounding box center [251, 235] width 93 height 170
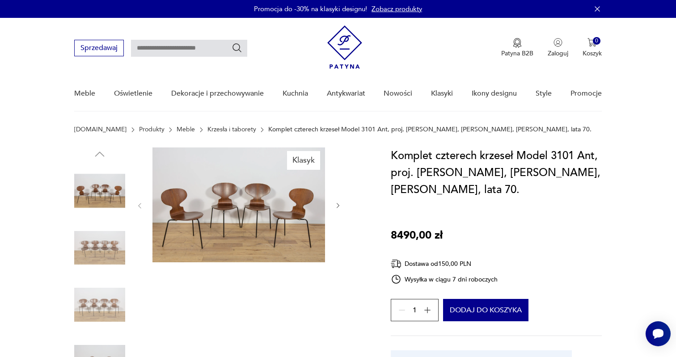
click at [340, 204] on icon "button" at bounding box center [339, 206] width 8 height 8
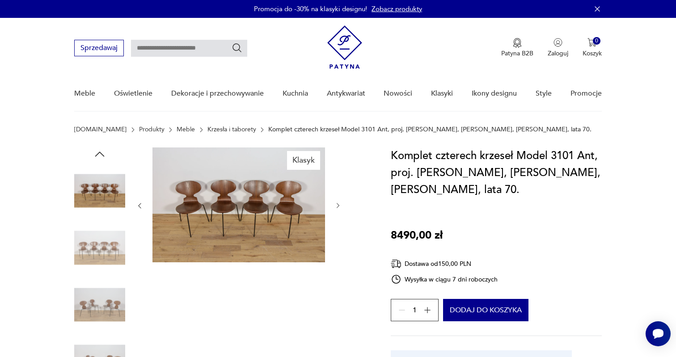
click at [340, 204] on icon "button" at bounding box center [339, 206] width 8 height 8
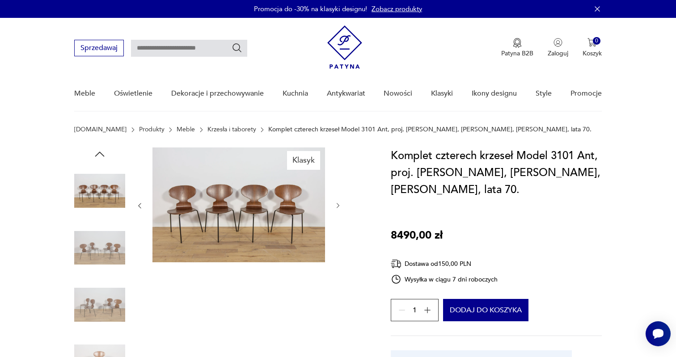
click at [340, 204] on icon "button" at bounding box center [339, 206] width 8 height 8
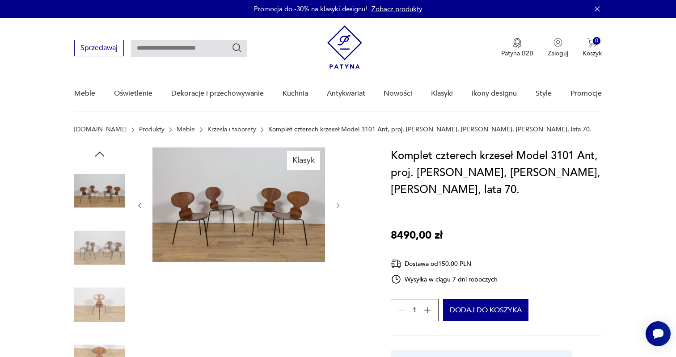
click at [340, 204] on icon "button" at bounding box center [339, 206] width 8 height 8
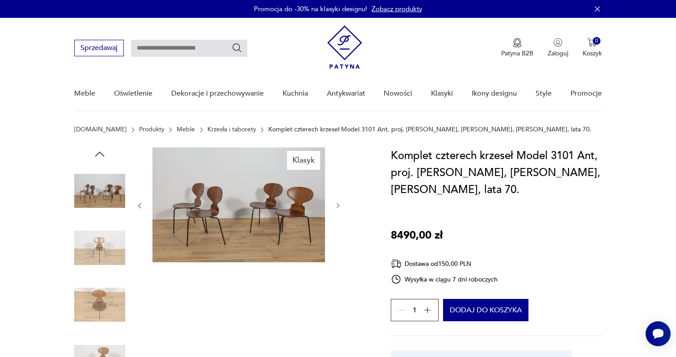
click at [340, 204] on icon "button" at bounding box center [339, 206] width 8 height 8
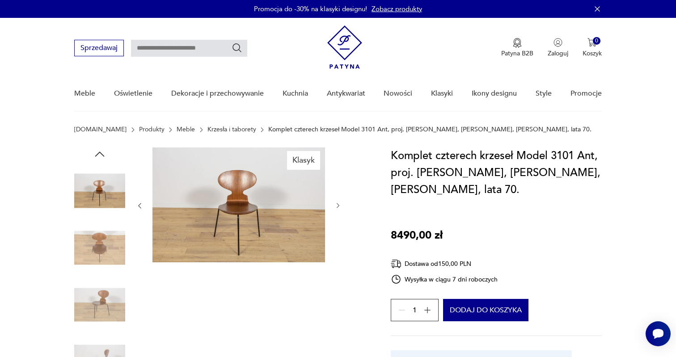
click at [340, 204] on icon "button" at bounding box center [339, 206] width 8 height 8
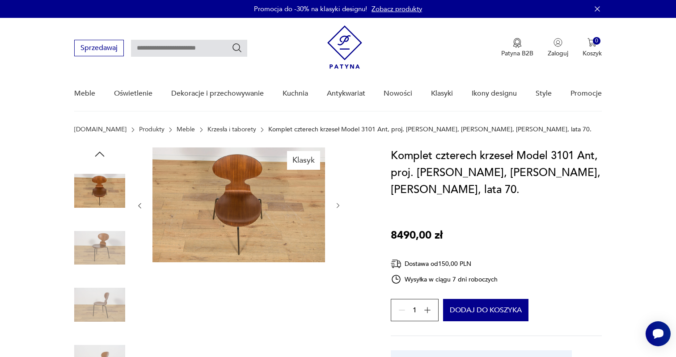
click at [340, 204] on icon "button" at bounding box center [339, 206] width 8 height 8
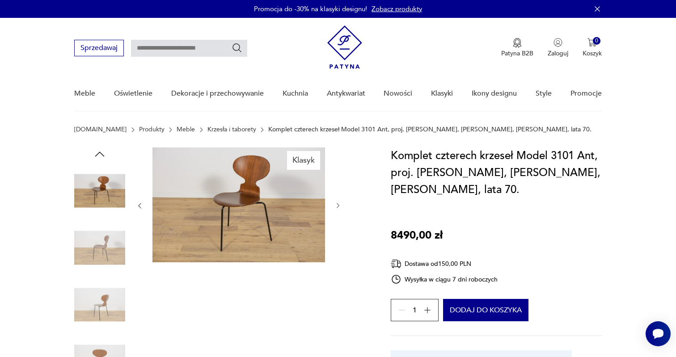
click at [340, 204] on icon "button" at bounding box center [339, 206] width 8 height 8
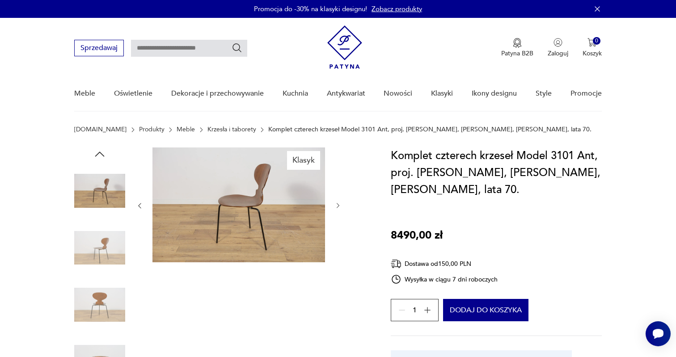
click at [340, 204] on icon "button" at bounding box center [339, 206] width 8 height 8
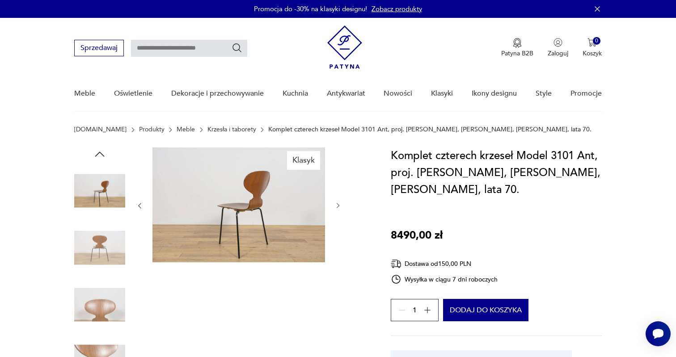
click at [340, 204] on icon "button" at bounding box center [339, 206] width 8 height 8
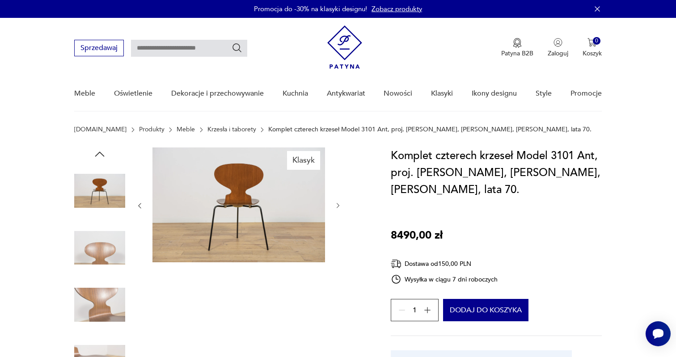
click at [340, 204] on icon "button" at bounding box center [339, 206] width 8 height 8
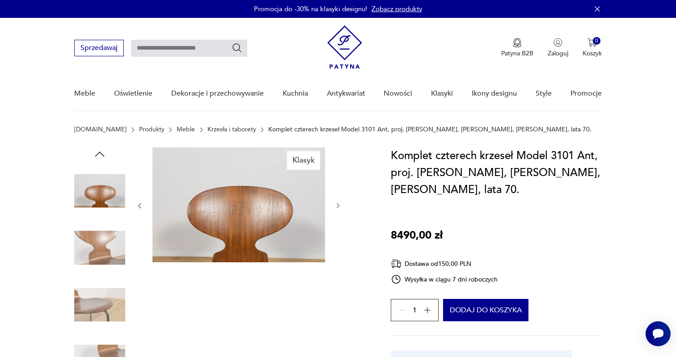
click at [340, 204] on icon "button" at bounding box center [339, 206] width 8 height 8
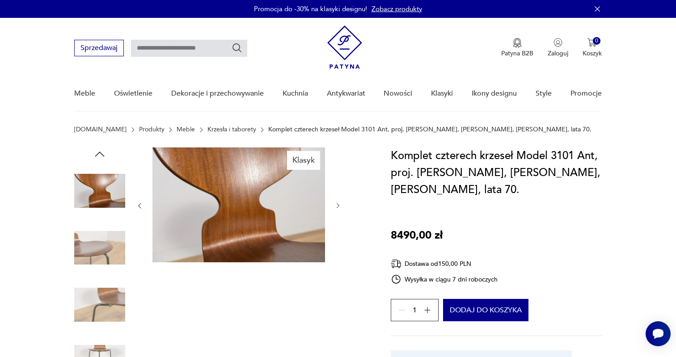
click at [340, 204] on icon "button" at bounding box center [339, 206] width 8 height 8
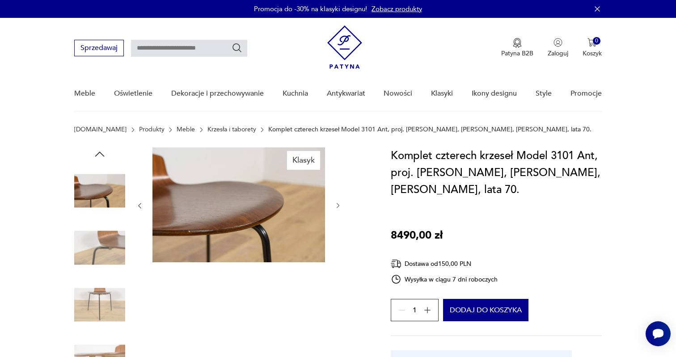
click at [340, 204] on icon "button" at bounding box center [339, 206] width 8 height 8
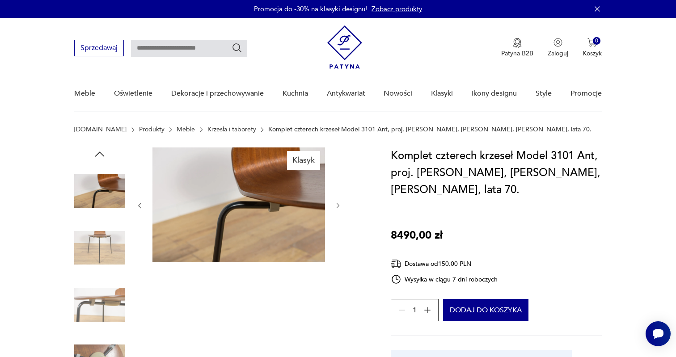
click at [340, 204] on icon "button" at bounding box center [339, 206] width 8 height 8
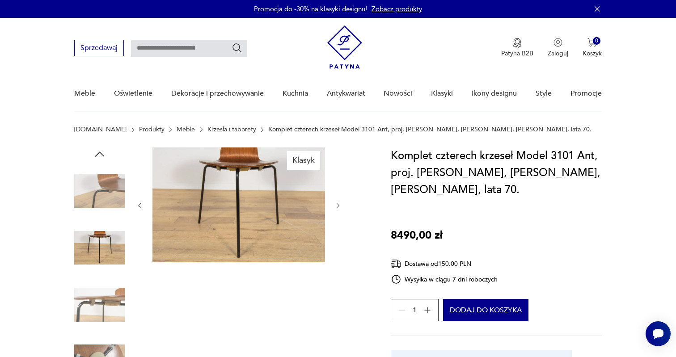
click at [339, 205] on icon "button" at bounding box center [339, 206] width 8 height 8
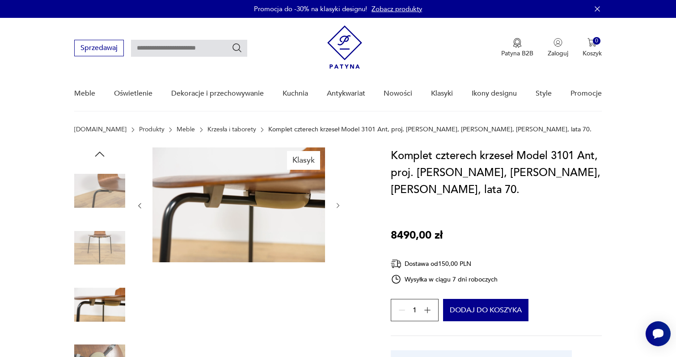
click at [339, 205] on icon "button" at bounding box center [339, 206] width 8 height 8
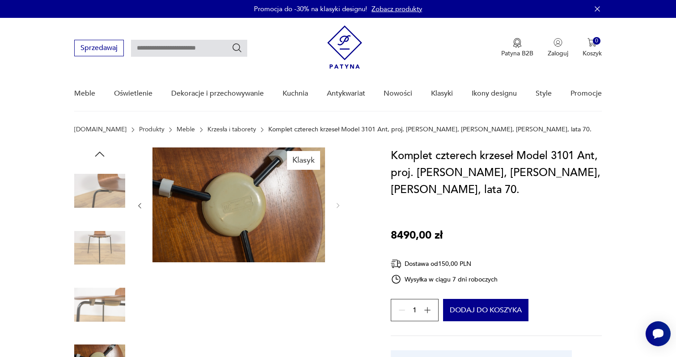
click at [101, 150] on icon "button" at bounding box center [99, 154] width 13 height 13
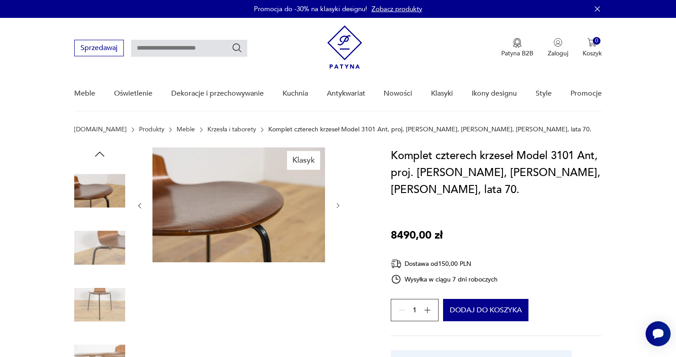
click at [101, 150] on icon "button" at bounding box center [99, 154] width 13 height 13
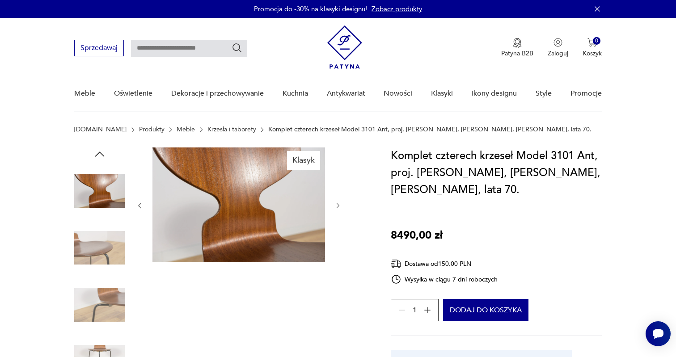
click at [101, 150] on icon "button" at bounding box center [99, 154] width 13 height 13
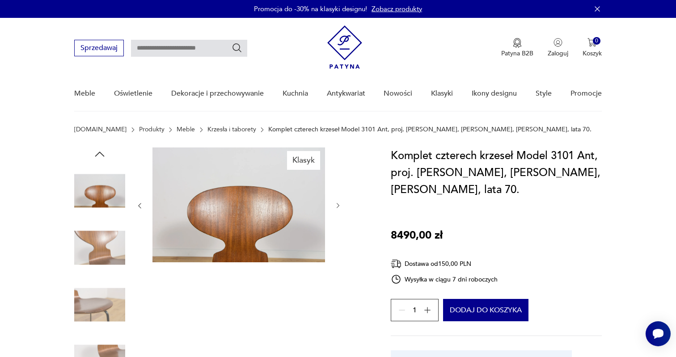
click at [101, 150] on icon "button" at bounding box center [99, 154] width 13 height 13
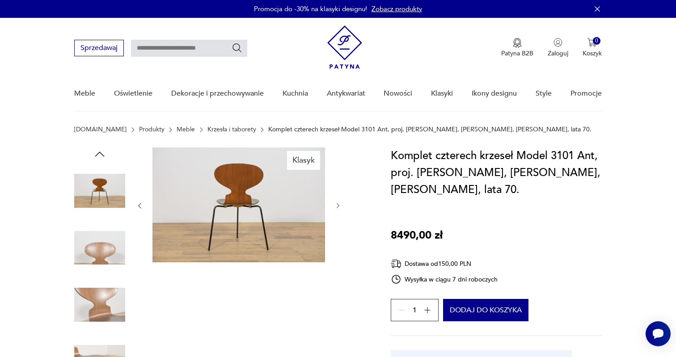
click at [101, 150] on icon "button" at bounding box center [99, 154] width 13 height 13
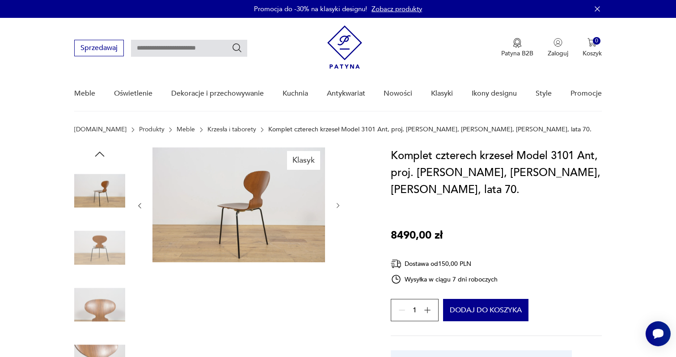
click at [101, 150] on icon "button" at bounding box center [99, 154] width 13 height 13
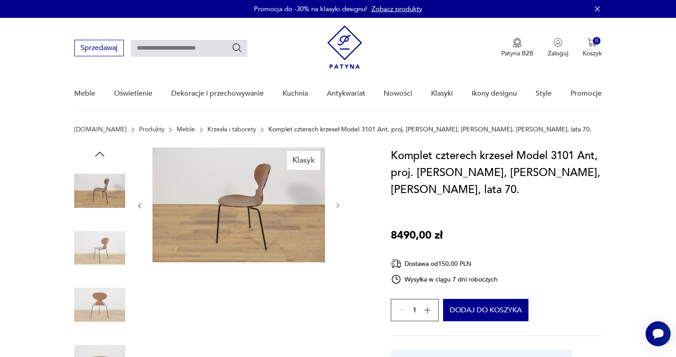
click at [101, 150] on icon "button" at bounding box center [99, 154] width 13 height 13
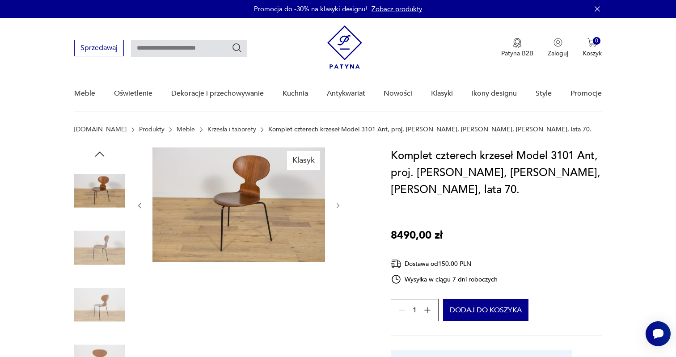
click at [101, 150] on icon "button" at bounding box center [99, 154] width 13 height 13
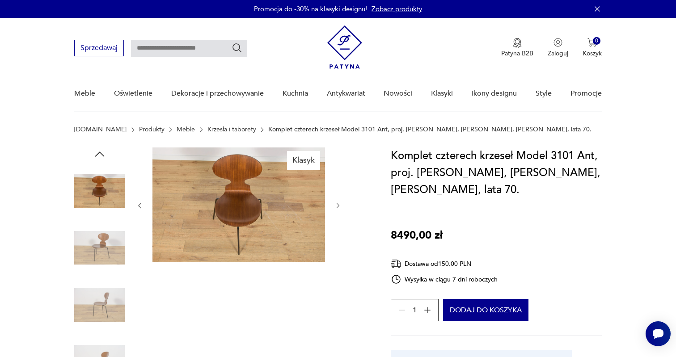
click at [101, 150] on icon "button" at bounding box center [99, 154] width 13 height 13
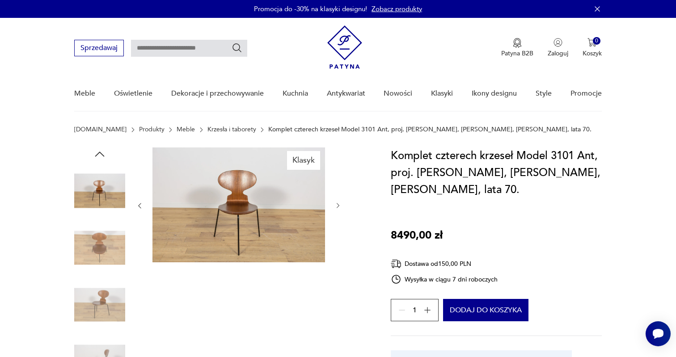
click at [101, 150] on icon "button" at bounding box center [99, 154] width 13 height 13
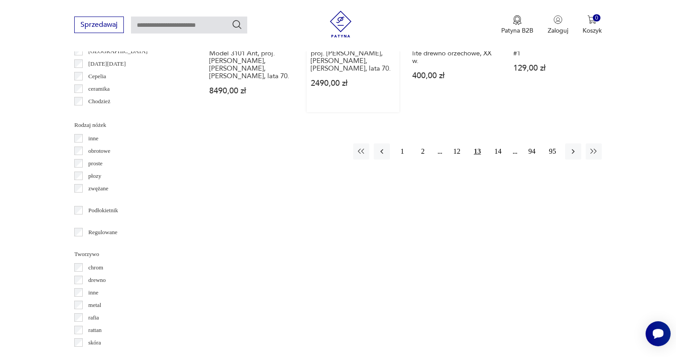
scroll to position [1012, 0]
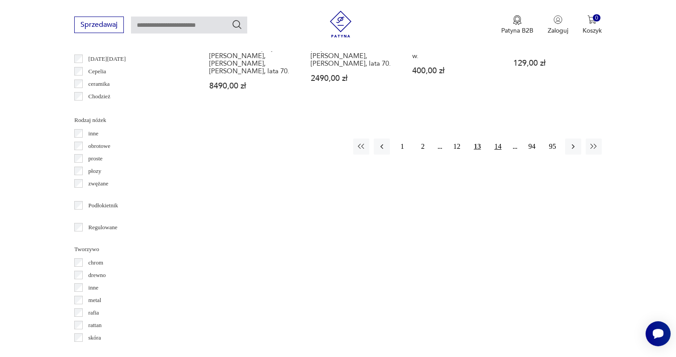
click at [498, 144] on button "14" at bounding box center [498, 147] width 16 height 16
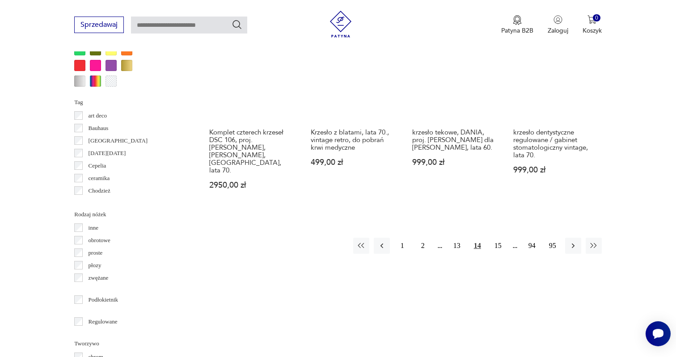
scroll to position [920, 0]
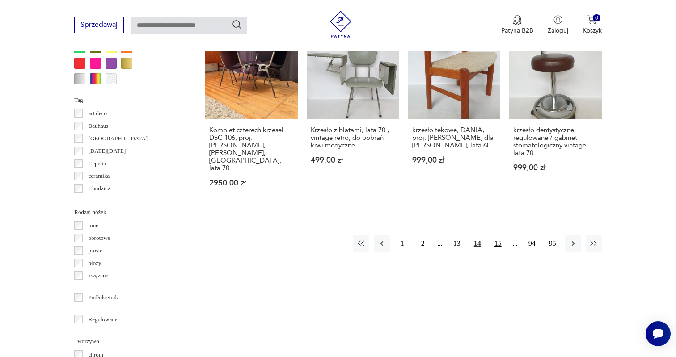
click at [500, 236] on button "15" at bounding box center [498, 244] width 16 height 16
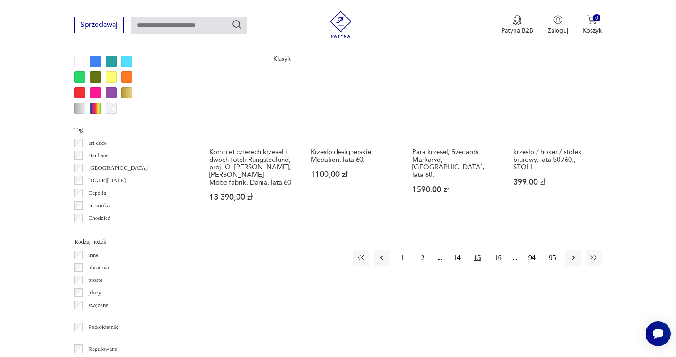
scroll to position [895, 0]
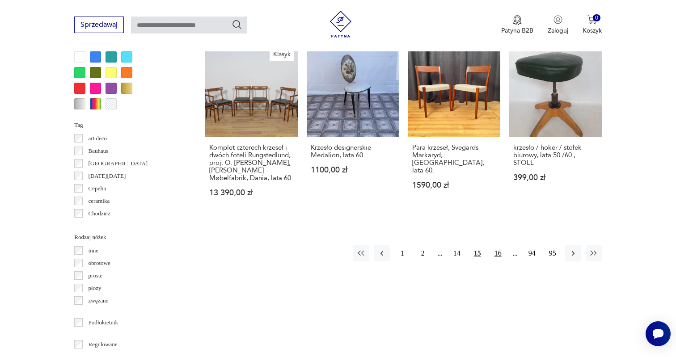
click at [499, 262] on button "16" at bounding box center [498, 254] width 16 height 16
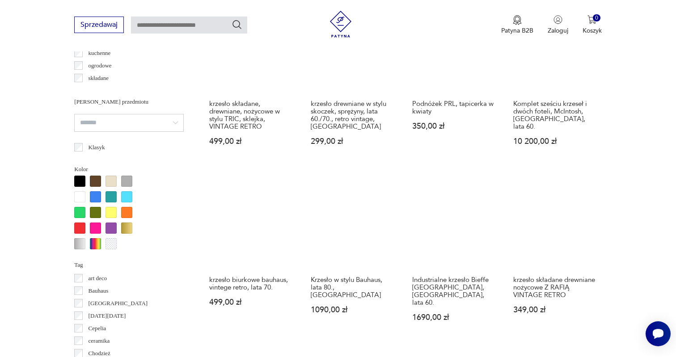
scroll to position [716, 0]
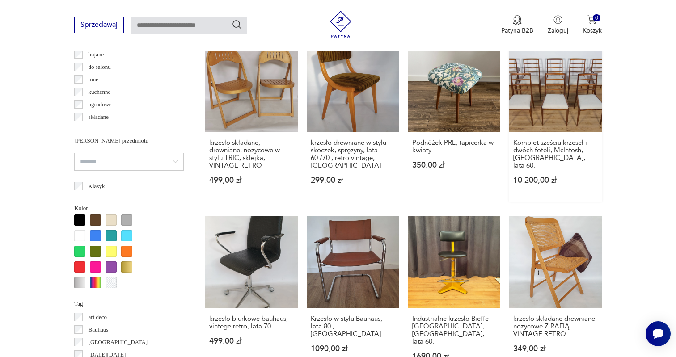
click at [576, 128] on link "Komplet sześciu krzeseł i dwóch foteli, McIntosh, [GEOGRAPHIC_DATA], lata 60. 1…" at bounding box center [555, 120] width 93 height 162
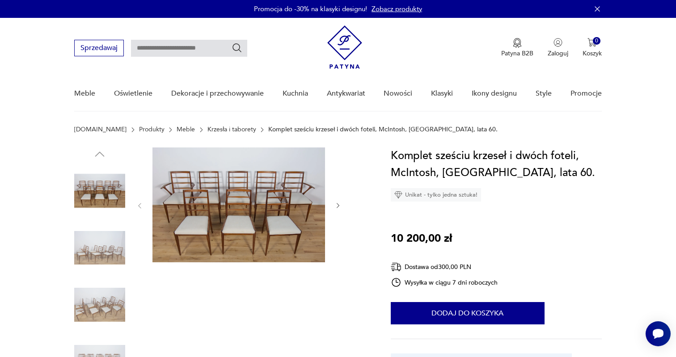
click at [338, 208] on icon "button" at bounding box center [338, 206] width 3 height 5
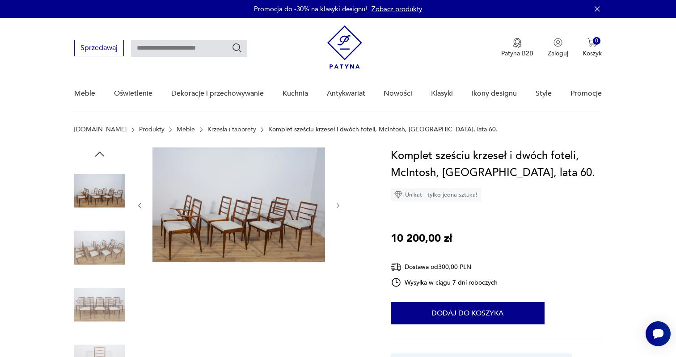
click at [337, 208] on icon "button" at bounding box center [338, 206] width 3 height 5
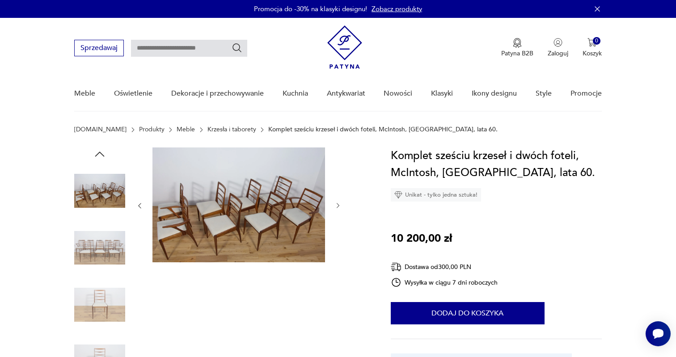
click at [337, 208] on icon "button" at bounding box center [338, 206] width 3 height 5
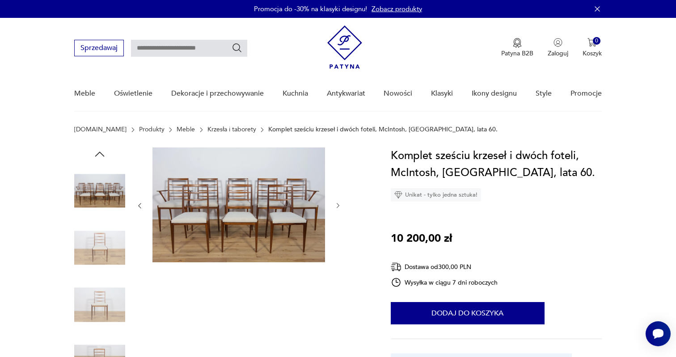
click at [337, 208] on icon "button" at bounding box center [338, 206] width 3 height 5
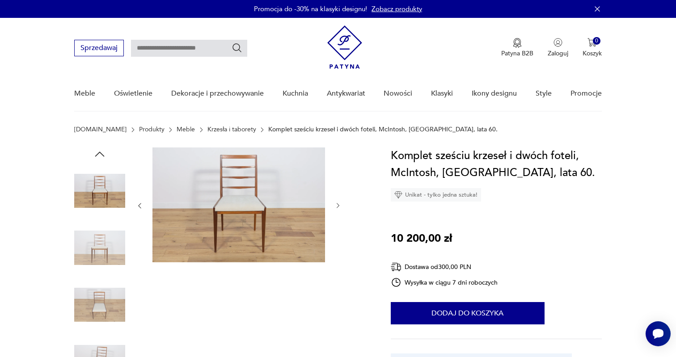
click at [337, 208] on icon "button" at bounding box center [338, 206] width 3 height 5
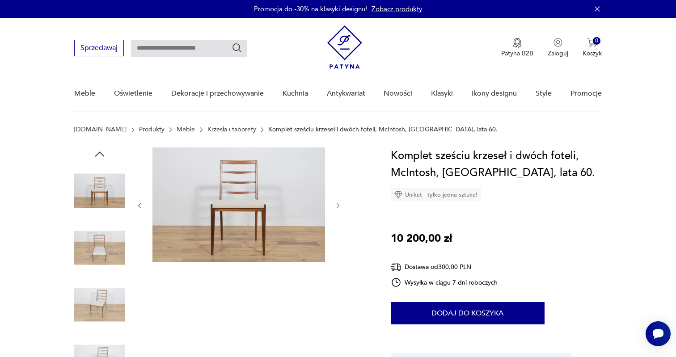
click at [337, 208] on icon "button" at bounding box center [338, 206] width 3 height 5
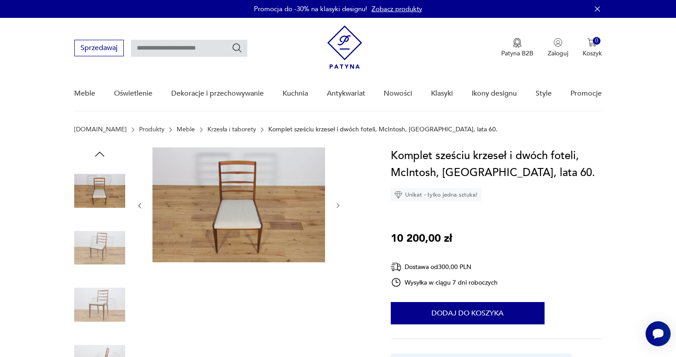
click at [337, 208] on icon "button" at bounding box center [338, 206] width 3 height 5
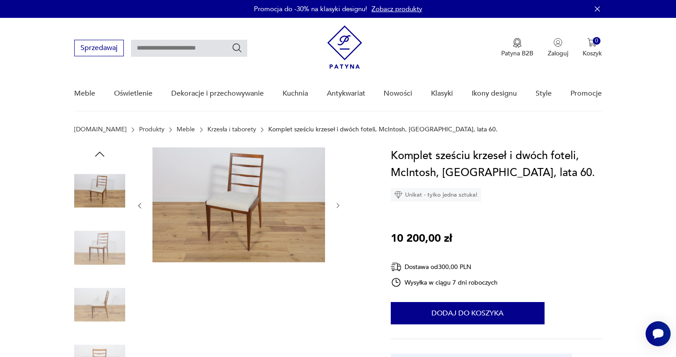
click at [337, 208] on icon "button" at bounding box center [338, 206] width 3 height 5
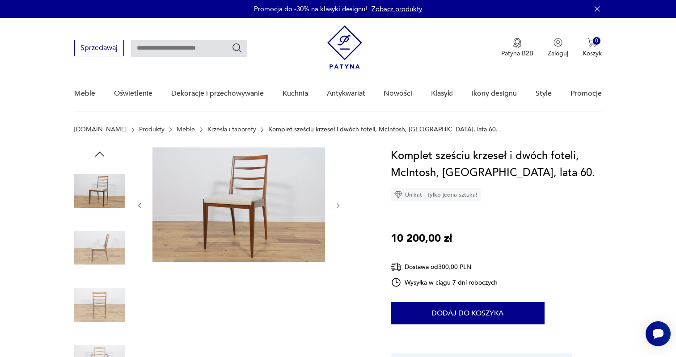
click at [337, 208] on icon "button" at bounding box center [338, 206] width 3 height 5
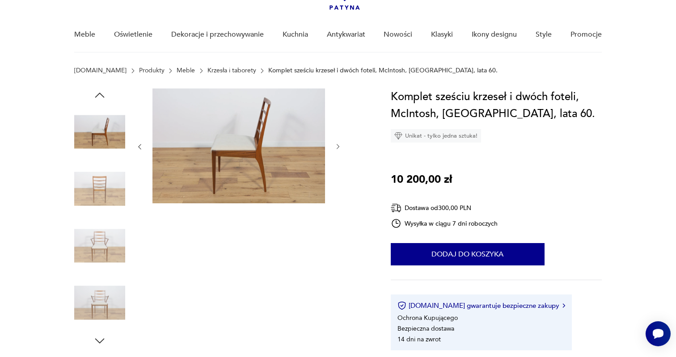
scroll to position [65, 0]
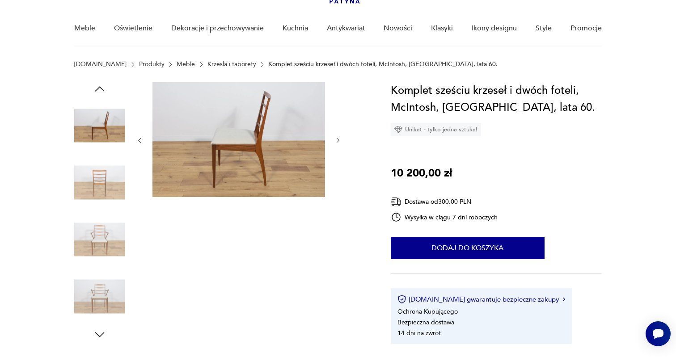
click at [337, 208] on div at bounding box center [239, 211] width 206 height 259
click at [339, 140] on icon "button" at bounding box center [339, 141] width 8 height 8
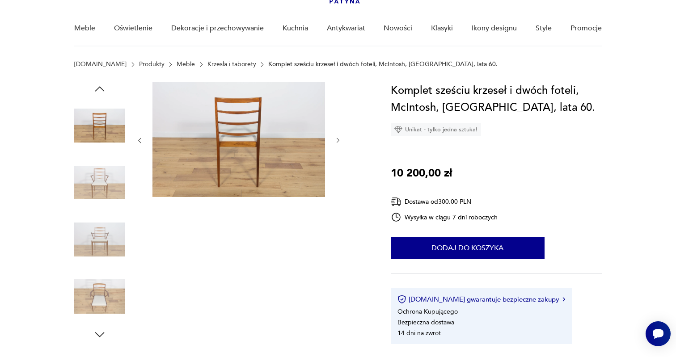
click at [339, 140] on icon "button" at bounding box center [339, 141] width 8 height 8
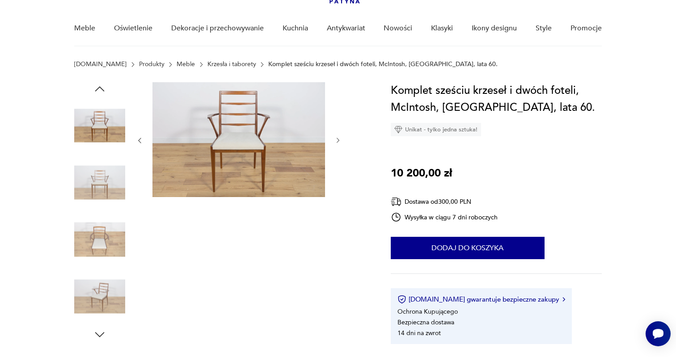
click at [339, 140] on icon "button" at bounding box center [339, 141] width 8 height 8
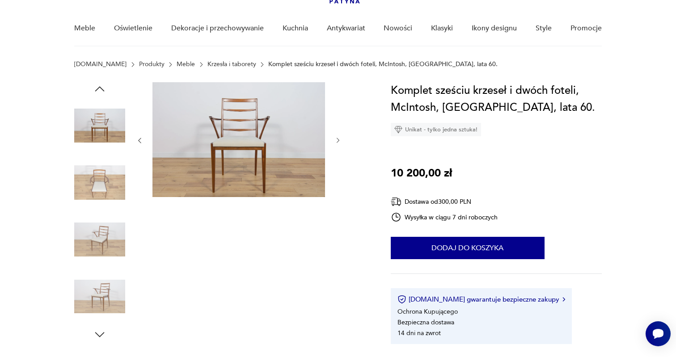
click at [339, 140] on icon "button" at bounding box center [339, 141] width 8 height 8
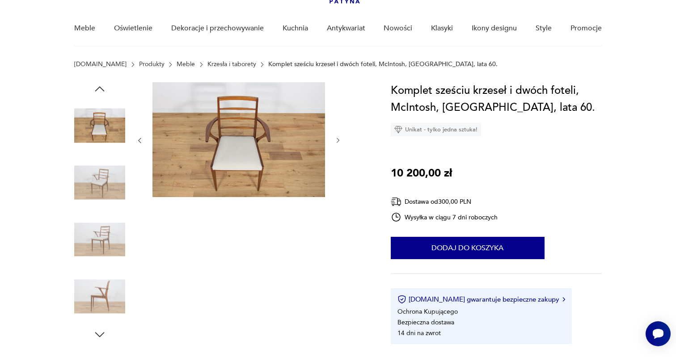
click at [339, 140] on icon "button" at bounding box center [339, 141] width 8 height 8
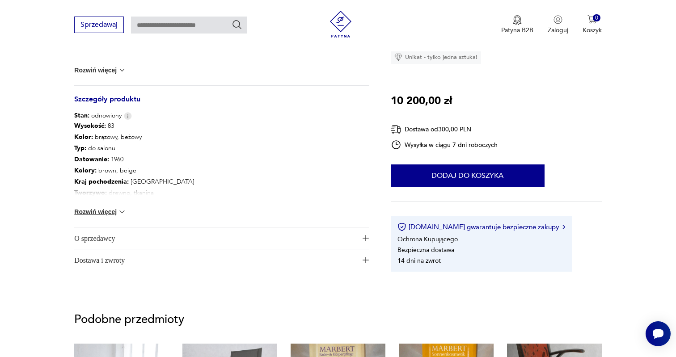
scroll to position [457, 0]
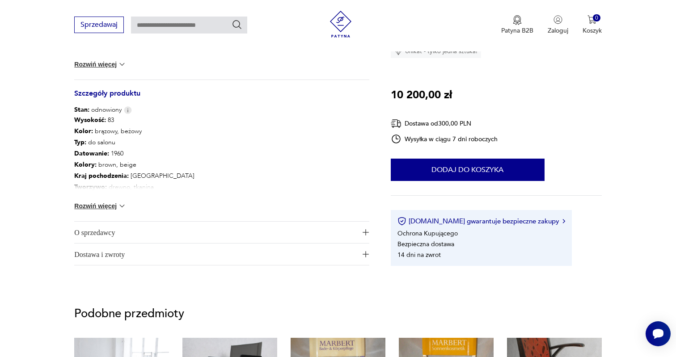
click at [104, 230] on span "O sprzedawcy" at bounding box center [215, 232] width 283 height 21
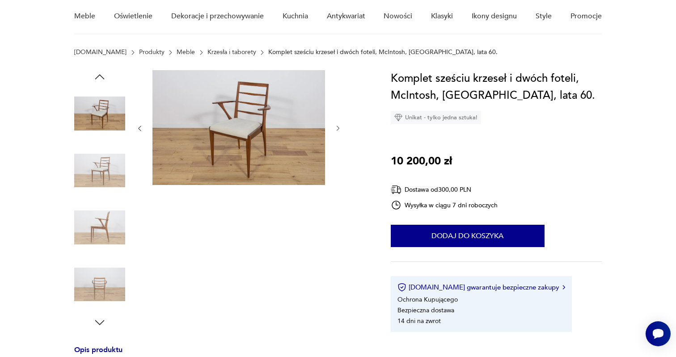
scroll to position [80, 0]
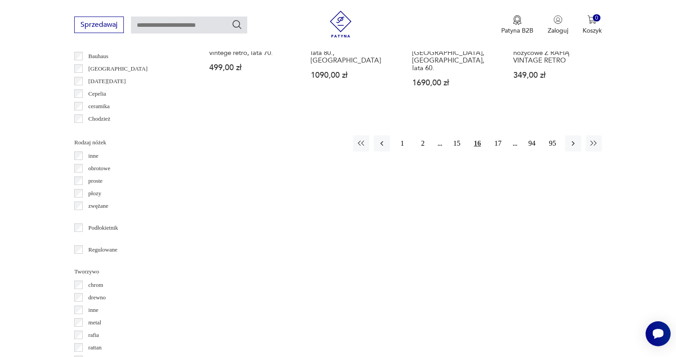
scroll to position [993, 0]
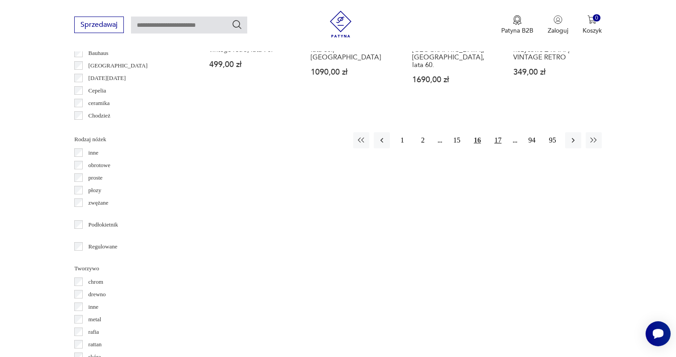
click at [498, 149] on button "17" at bounding box center [498, 140] width 16 height 16
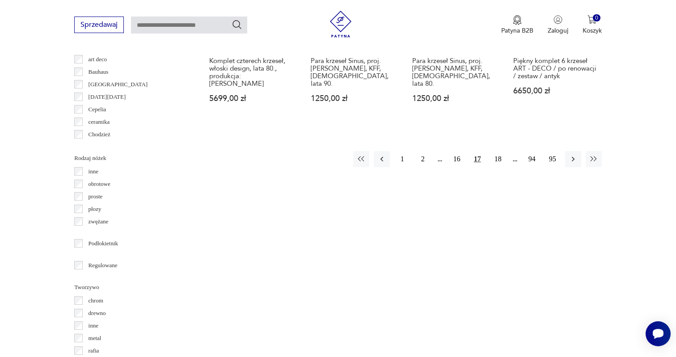
scroll to position [976, 0]
click at [497, 150] on button "18" at bounding box center [498, 158] width 16 height 16
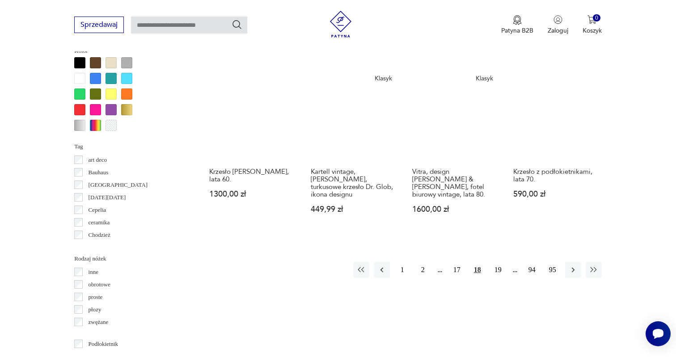
scroll to position [887, 0]
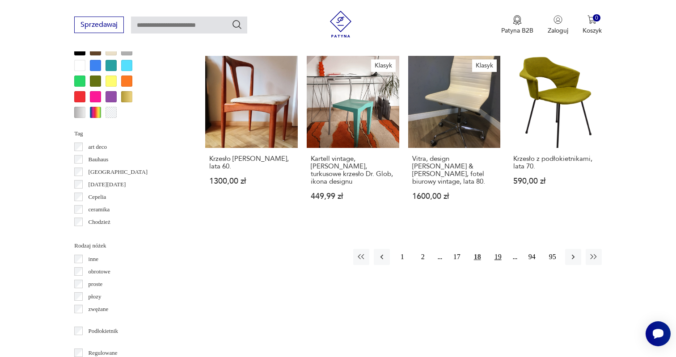
click at [499, 254] on button "19" at bounding box center [498, 257] width 16 height 16
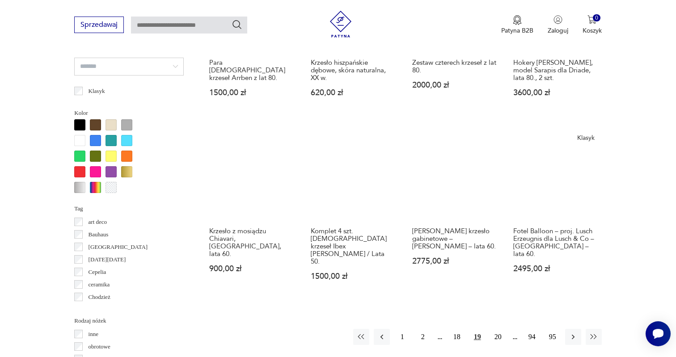
scroll to position [813, 0]
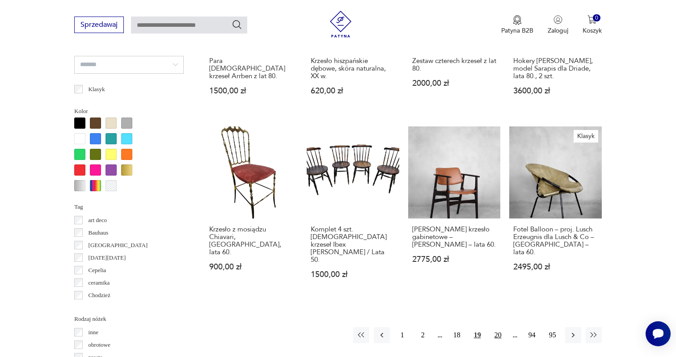
click at [501, 327] on button "20" at bounding box center [498, 335] width 16 height 16
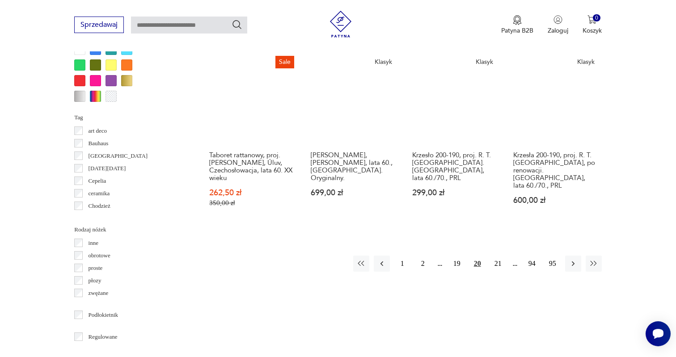
scroll to position [905, 0]
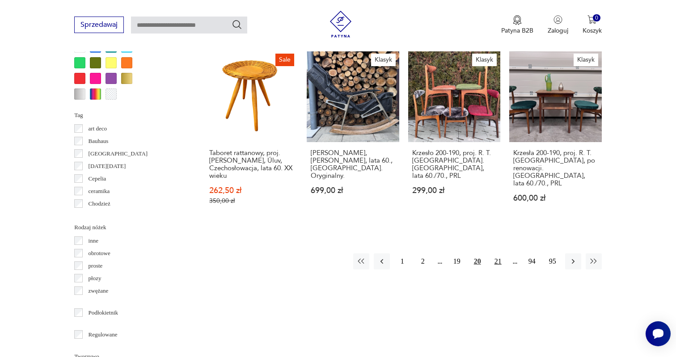
click at [498, 255] on button "21" at bounding box center [498, 262] width 16 height 16
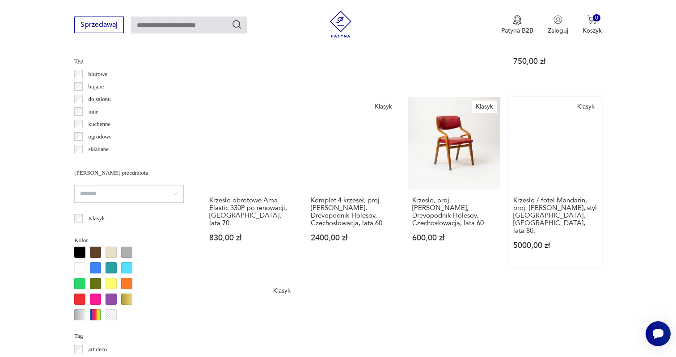
scroll to position [687, 0]
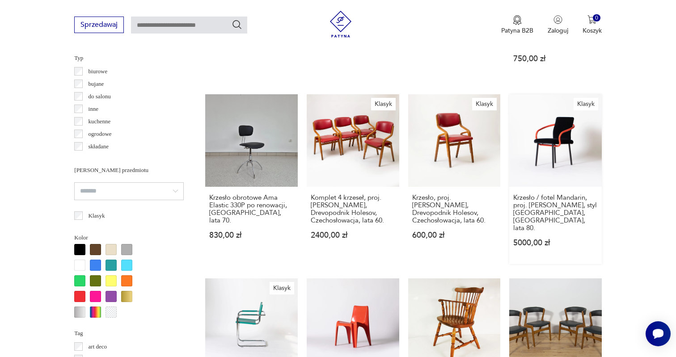
click at [559, 123] on link "Klasyk Krzesło / fotel Mandarin, proj. [PERSON_NAME], styl [GEOGRAPHIC_DATA], […" at bounding box center [555, 179] width 93 height 170
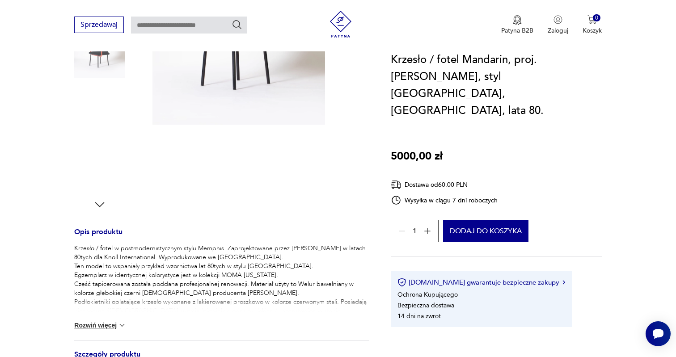
scroll to position [196, 0]
click at [104, 167] on img at bounding box center [99, 166] width 51 height 51
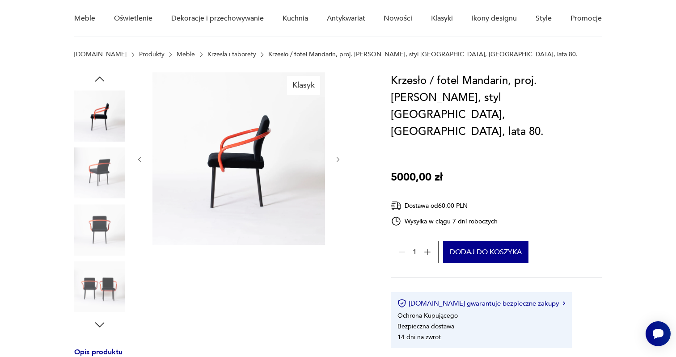
scroll to position [76, 0]
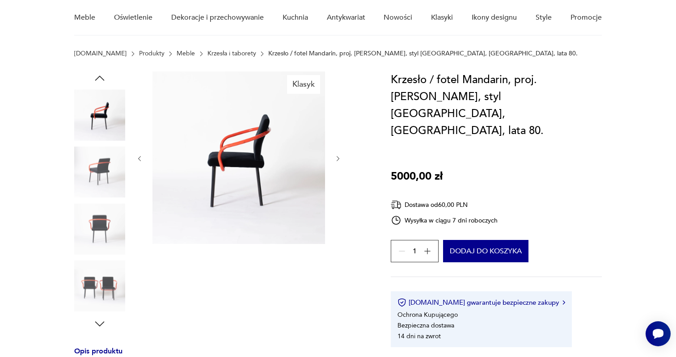
click at [338, 158] on icon "button" at bounding box center [339, 159] width 8 height 8
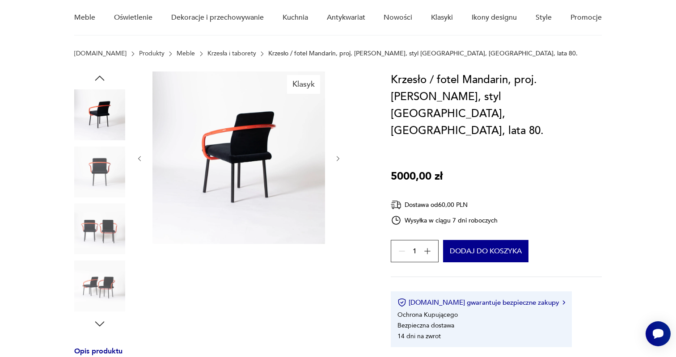
click at [338, 158] on icon "button" at bounding box center [339, 159] width 8 height 8
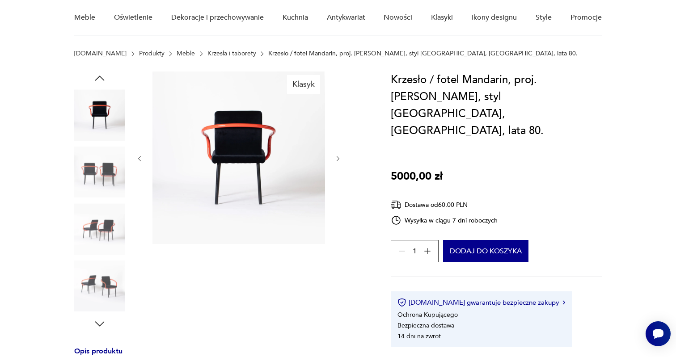
click at [338, 158] on icon "button" at bounding box center [339, 159] width 8 height 8
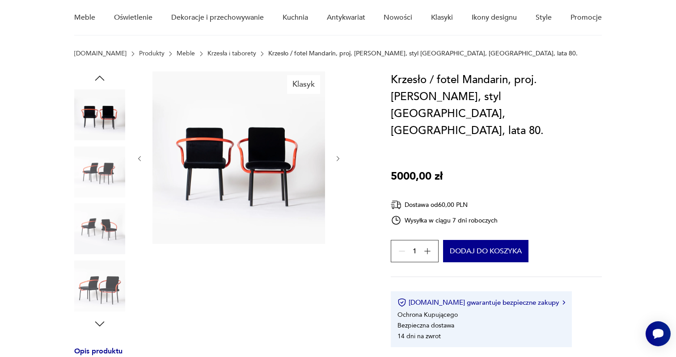
click at [338, 158] on icon "button" at bounding box center [339, 159] width 8 height 8
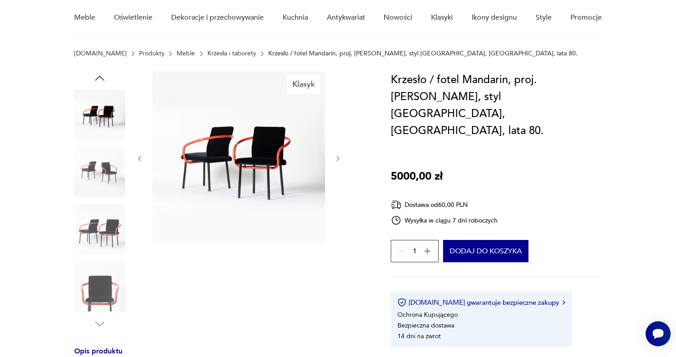
click at [338, 158] on icon "button" at bounding box center [339, 159] width 8 height 8
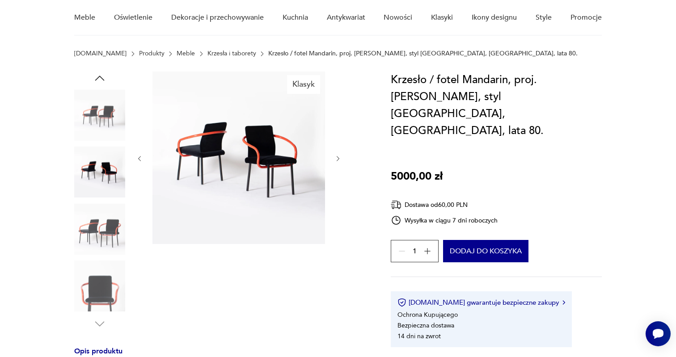
click at [338, 158] on icon "button" at bounding box center [339, 159] width 8 height 8
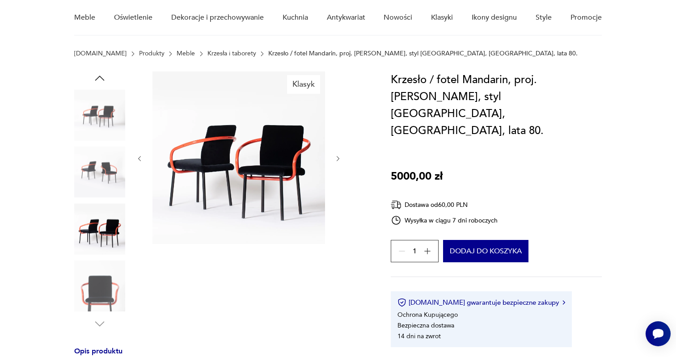
click at [338, 158] on icon "button" at bounding box center [339, 159] width 8 height 8
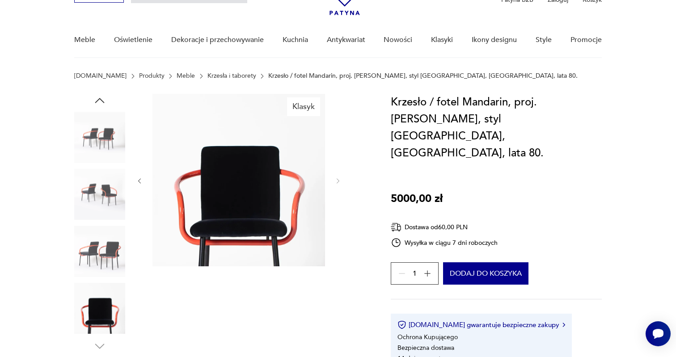
scroll to position [58, 0]
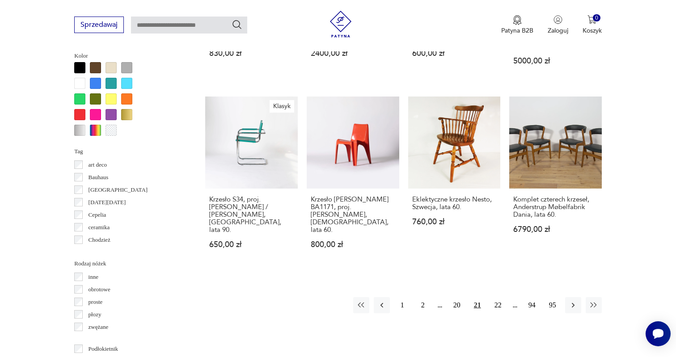
scroll to position [874, 0]
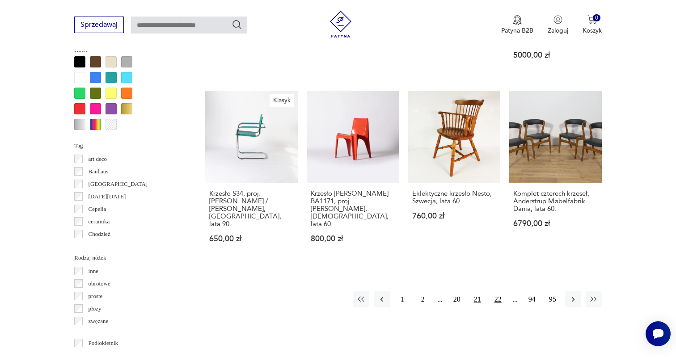
click at [500, 292] on button "22" at bounding box center [498, 300] width 16 height 16
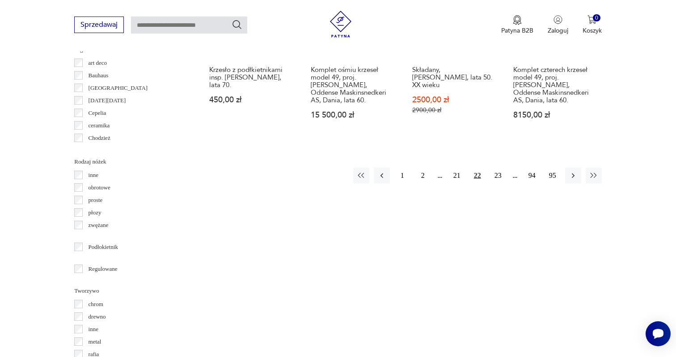
scroll to position [972, 0]
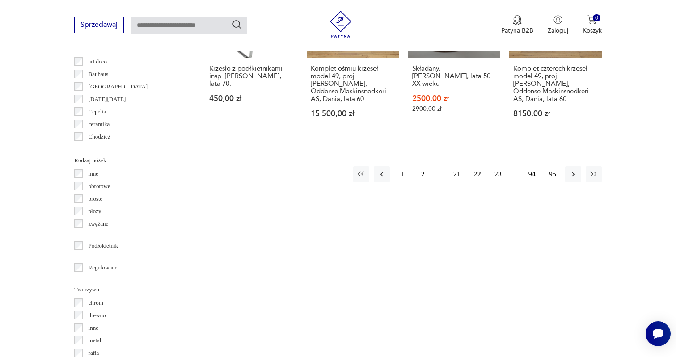
click at [498, 175] on button "23" at bounding box center [498, 174] width 16 height 16
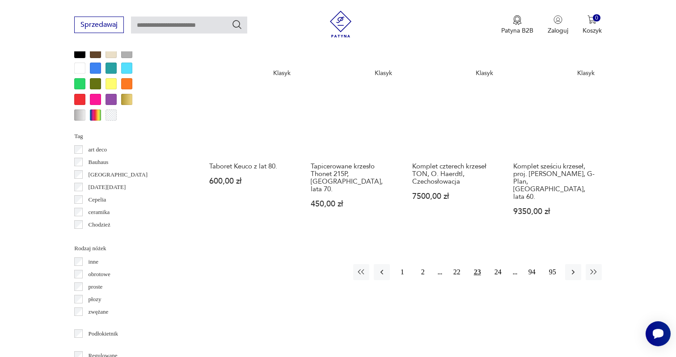
scroll to position [898, 0]
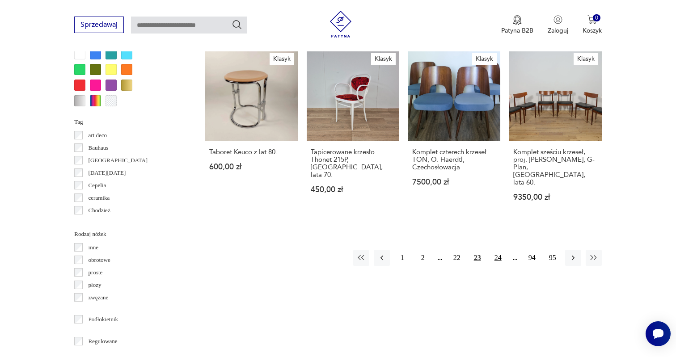
click at [498, 250] on button "24" at bounding box center [498, 258] width 16 height 16
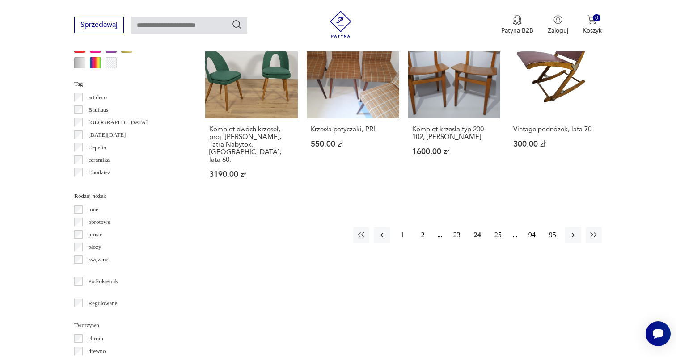
scroll to position [941, 0]
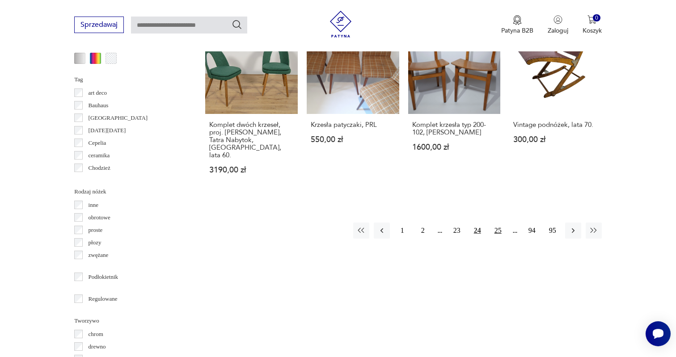
click at [498, 223] on button "25" at bounding box center [498, 231] width 16 height 16
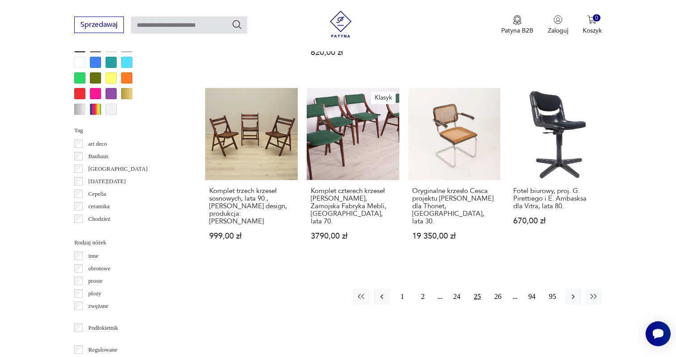
scroll to position [915, 0]
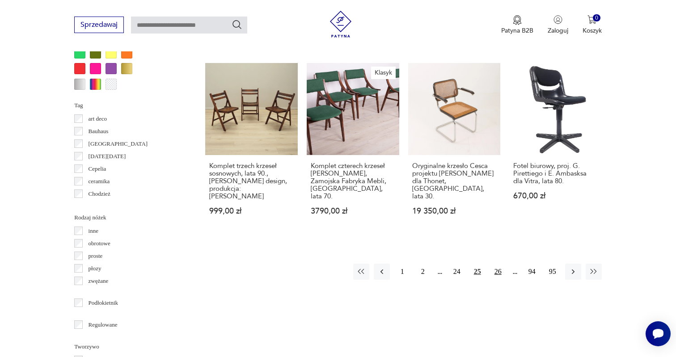
click at [496, 264] on button "26" at bounding box center [498, 272] width 16 height 16
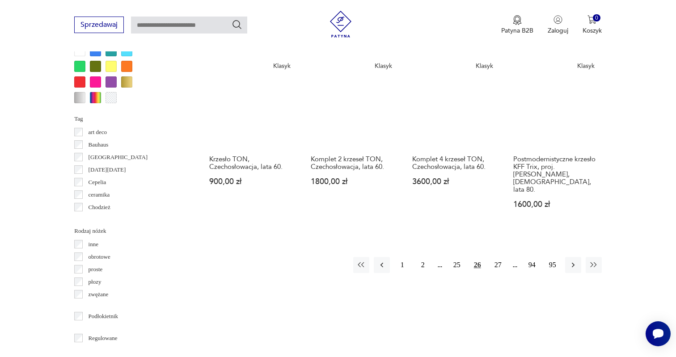
scroll to position [916, 0]
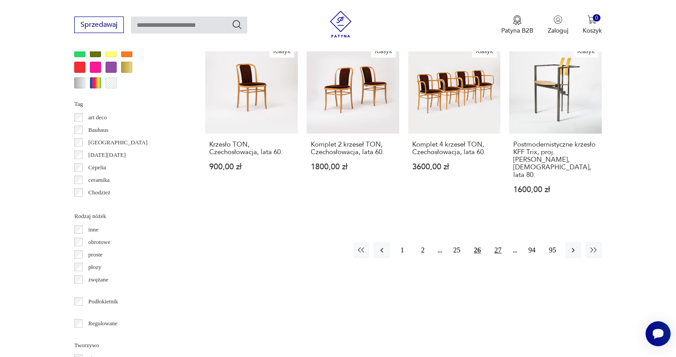
click at [497, 242] on button "27" at bounding box center [498, 250] width 16 height 16
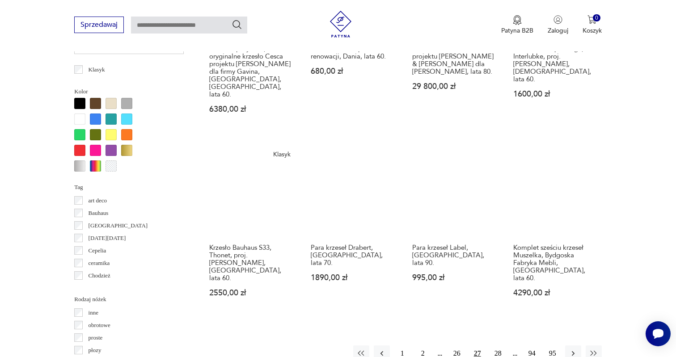
scroll to position [833, 0]
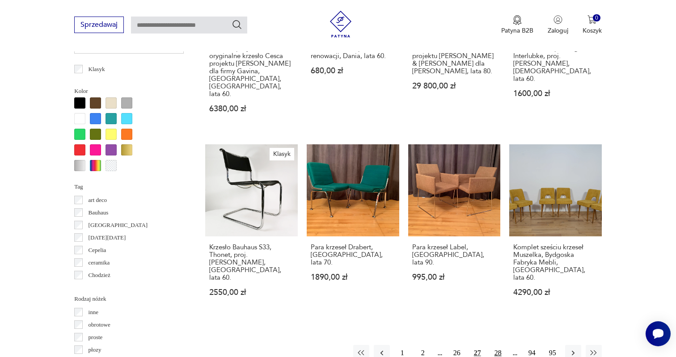
click at [498, 345] on button "28" at bounding box center [498, 353] width 16 height 16
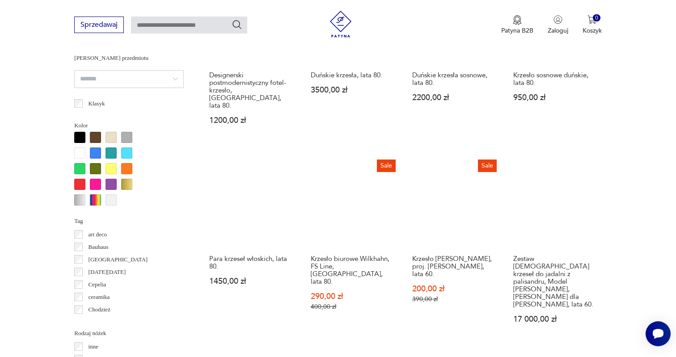
scroll to position [800, 0]
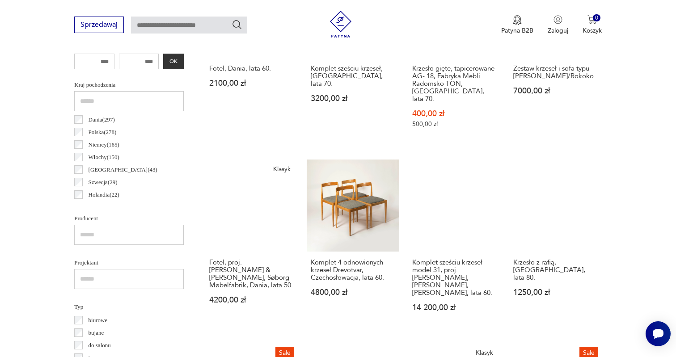
scroll to position [438, 0]
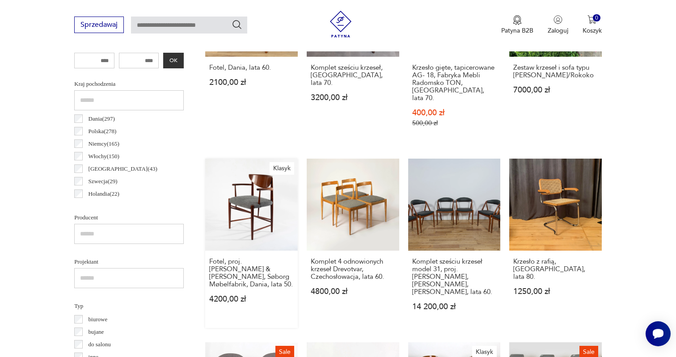
click at [249, 217] on link "Klasyk Fotel, proj. [PERSON_NAME] & [PERSON_NAME], Søborg Møbelfabrik, Dania, l…" at bounding box center [251, 244] width 93 height 170
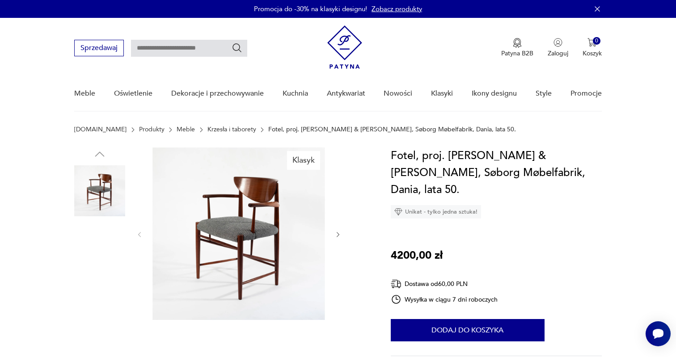
click at [103, 244] on img at bounding box center [99, 248] width 51 height 51
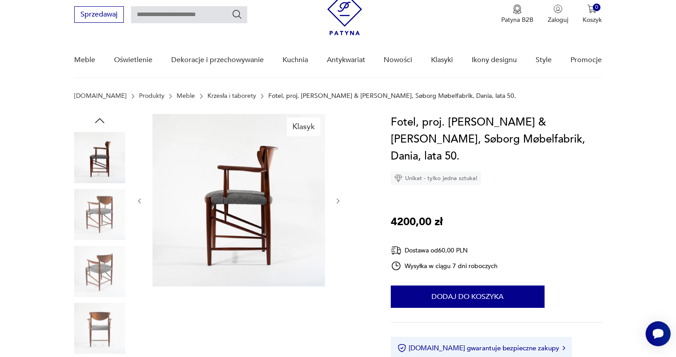
scroll to position [36, 0]
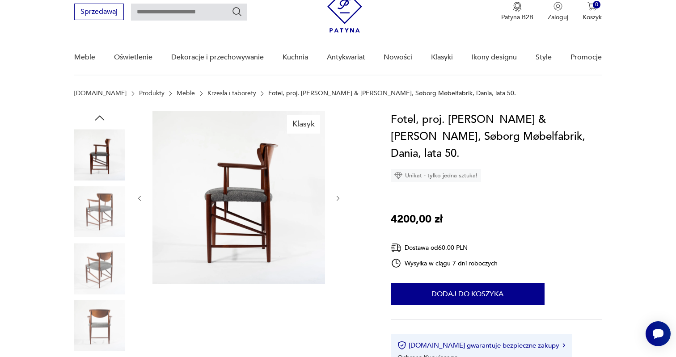
click at [103, 262] on img at bounding box center [99, 268] width 51 height 51
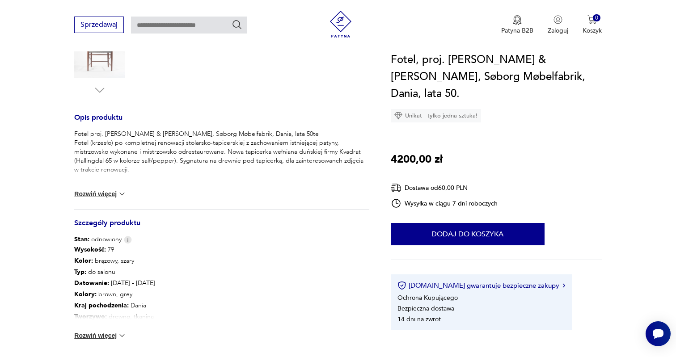
scroll to position [310, 0]
click at [120, 190] on img at bounding box center [122, 193] width 9 height 9
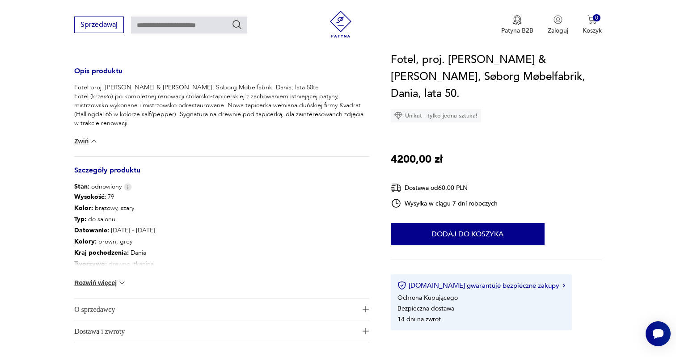
scroll to position [364, 0]
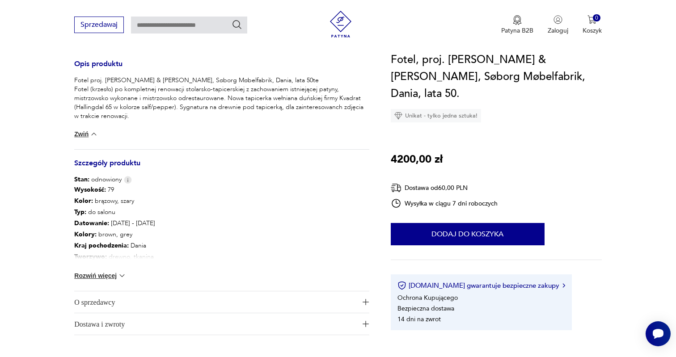
click at [118, 304] on span "O sprzedawcy" at bounding box center [215, 302] width 283 height 21
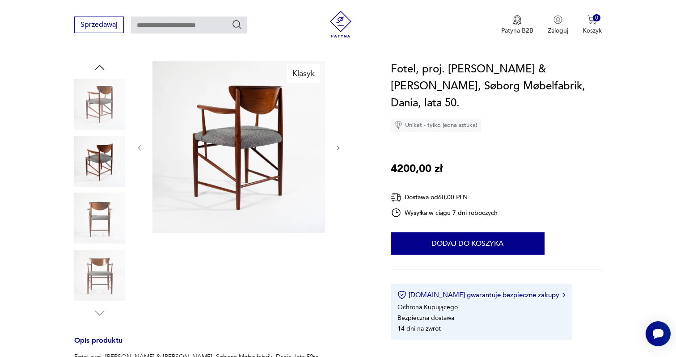
scroll to position [88, 0]
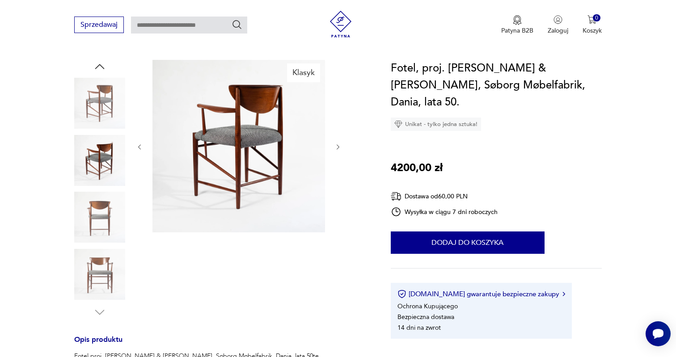
click at [336, 146] on icon "button" at bounding box center [339, 148] width 8 height 8
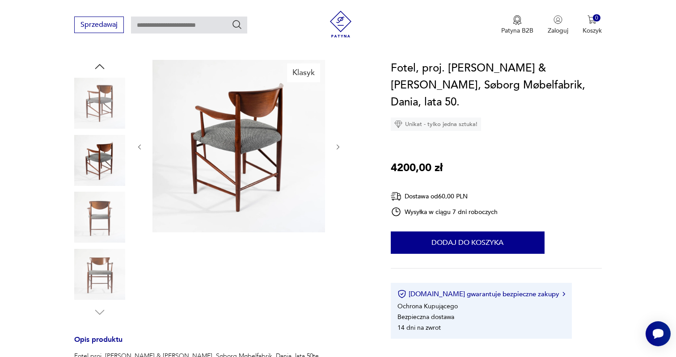
click at [336, 146] on icon "button" at bounding box center [339, 148] width 8 height 8
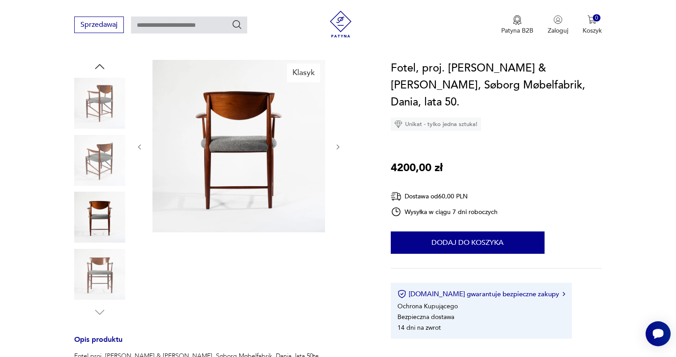
click at [336, 146] on icon "button" at bounding box center [339, 148] width 8 height 8
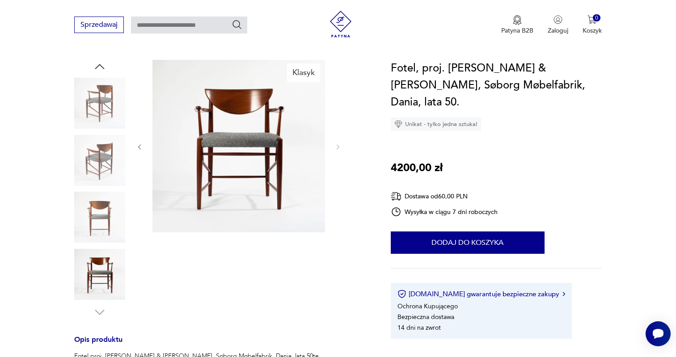
click at [101, 162] on img at bounding box center [99, 160] width 51 height 51
